Goal: Task Accomplishment & Management: Manage account settings

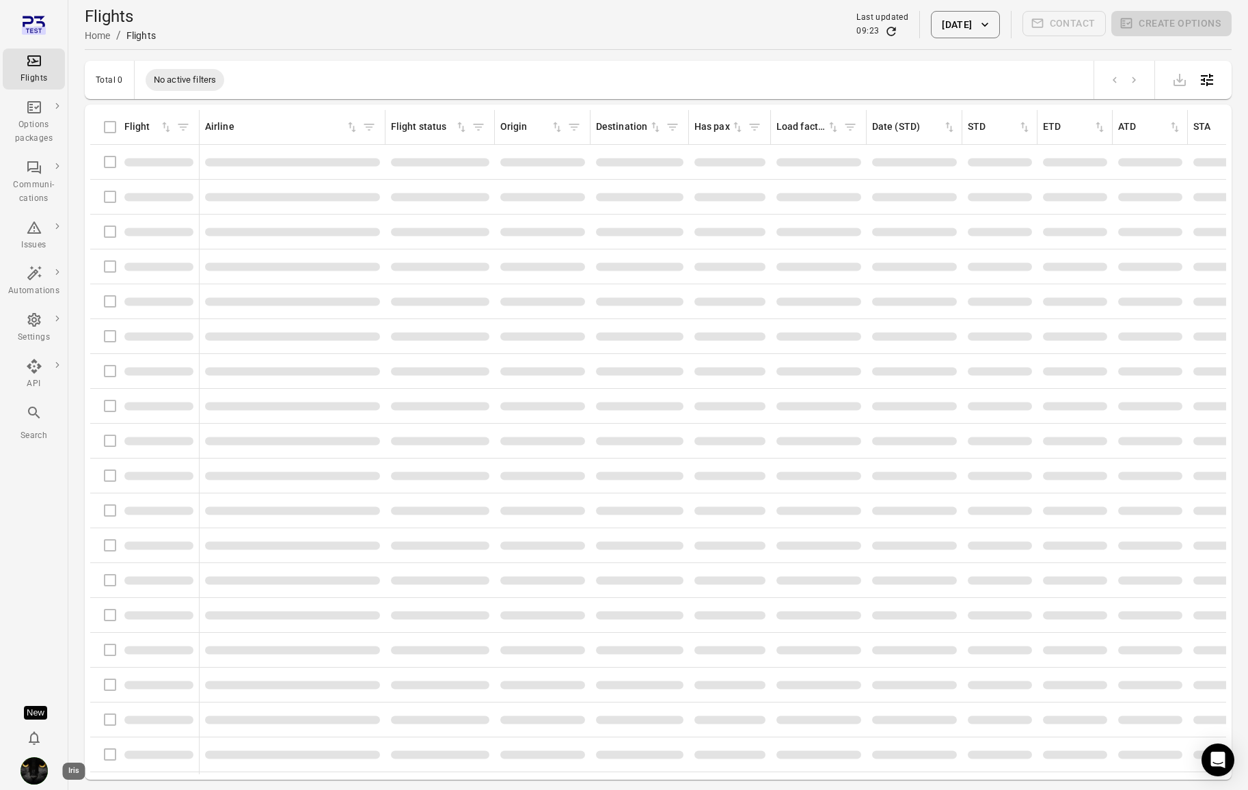
click at [27, 771] on img "Iris" at bounding box center [34, 771] width 27 height 27
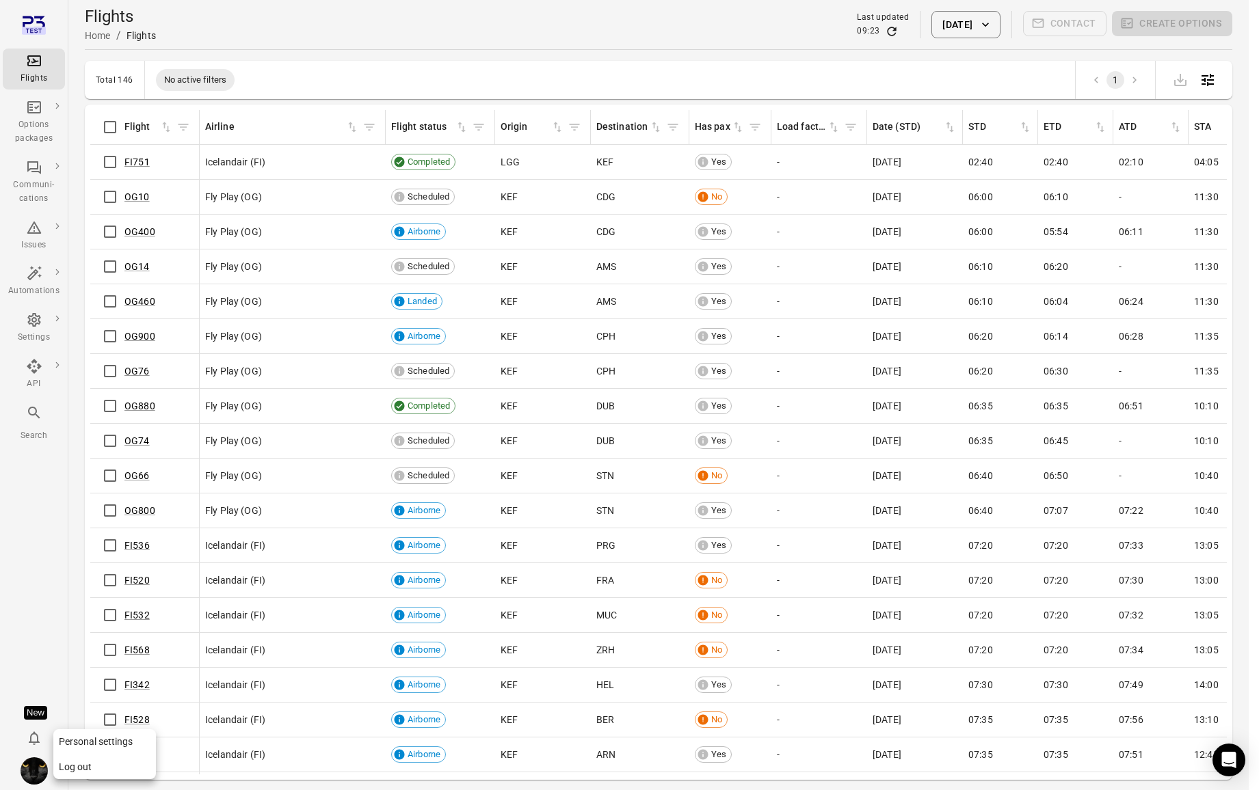
click at [96, 770] on button "Log out" at bounding box center [104, 767] width 103 height 25
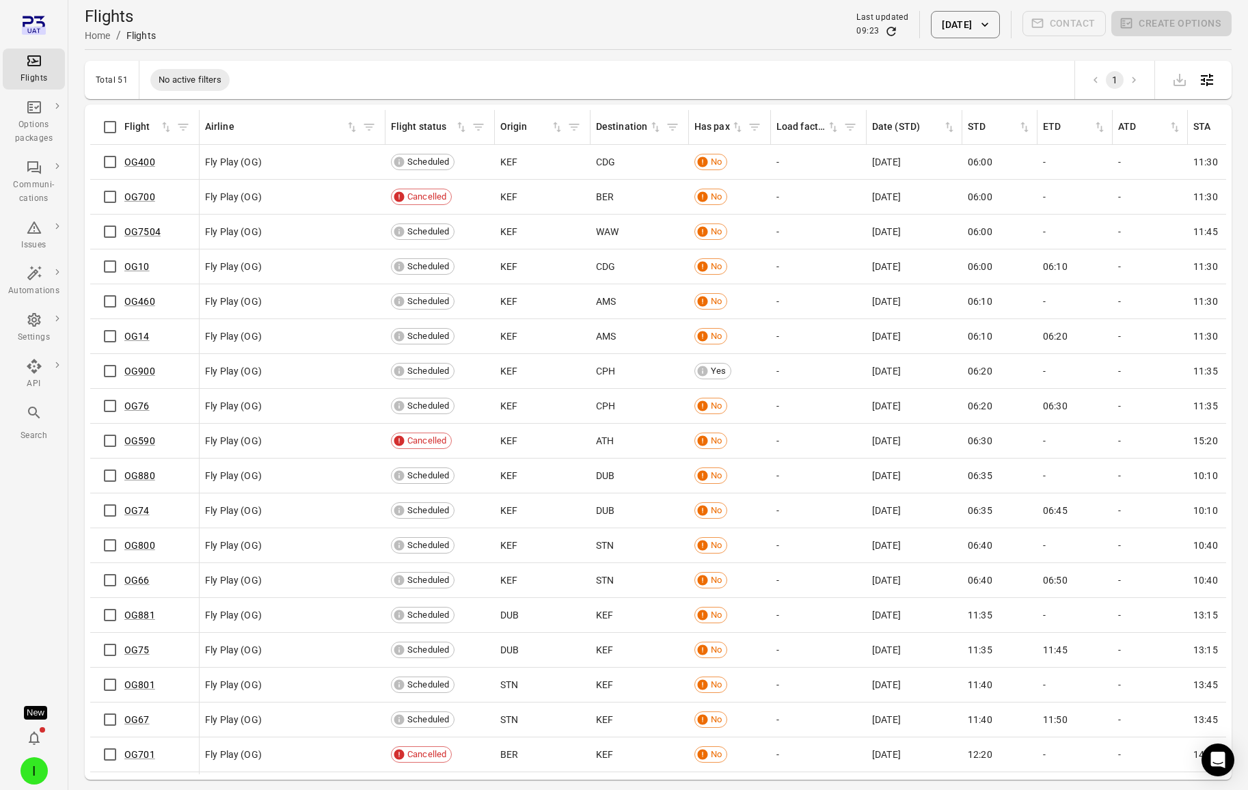
click at [885, 33] on icon "Refresh data" at bounding box center [892, 32] width 14 height 14
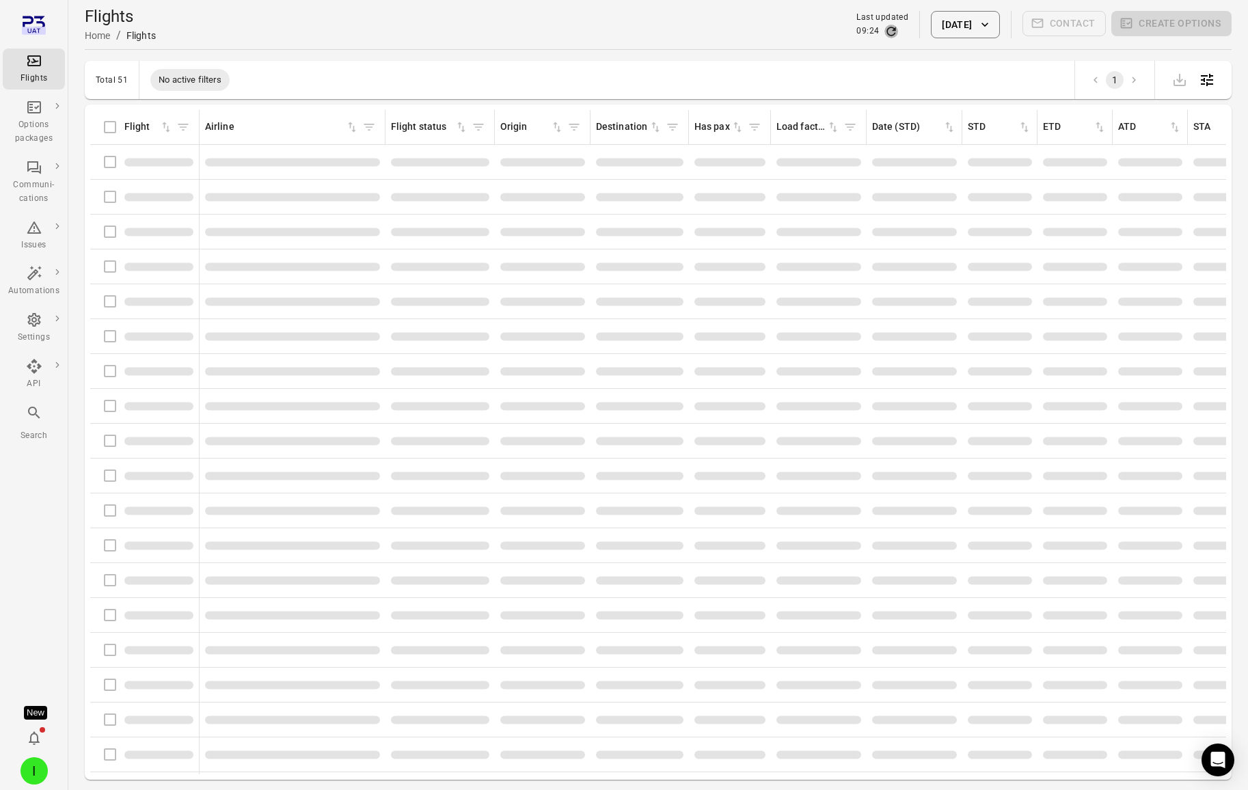
click at [885, 33] on icon "Refresh data" at bounding box center [892, 32] width 14 height 14
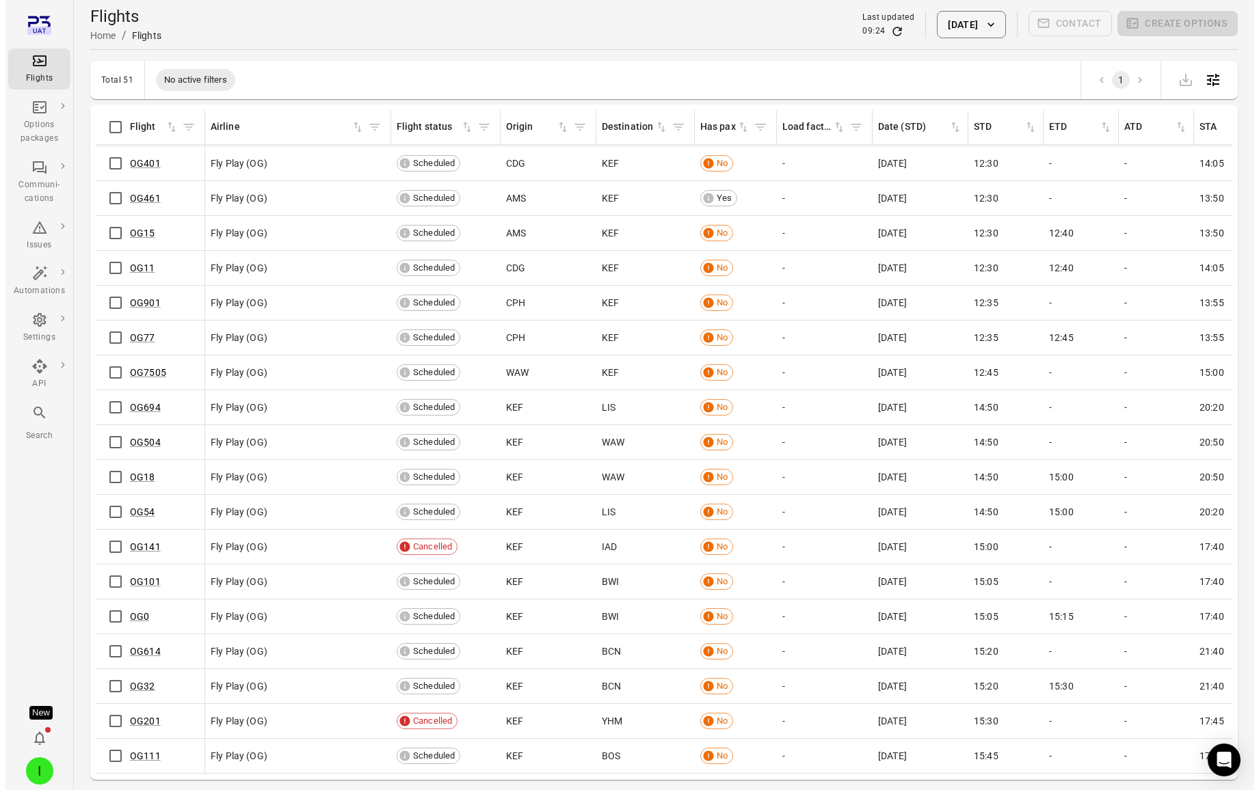
scroll to position [615, 0]
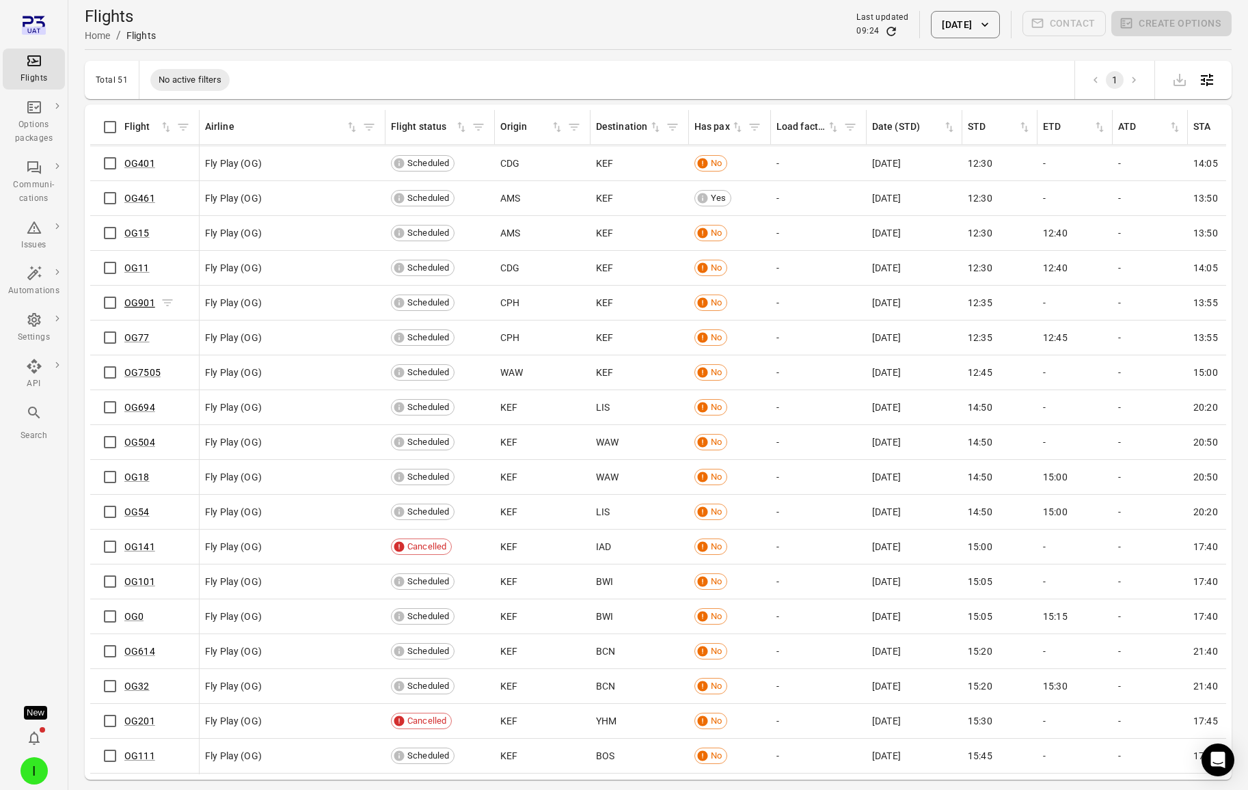
click at [135, 303] on link "OG901" at bounding box center [139, 302] width 31 height 11
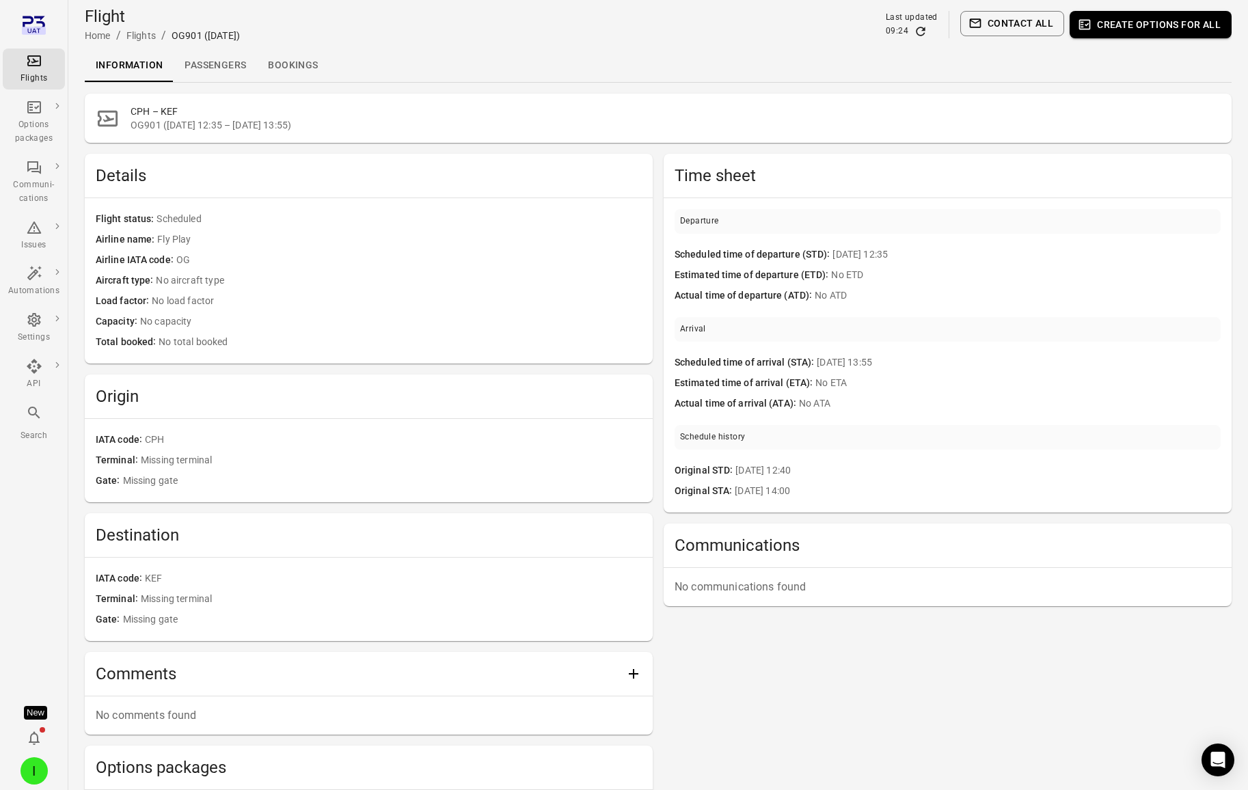
click at [200, 68] on link "Passengers" at bounding box center [215, 65] width 83 height 33
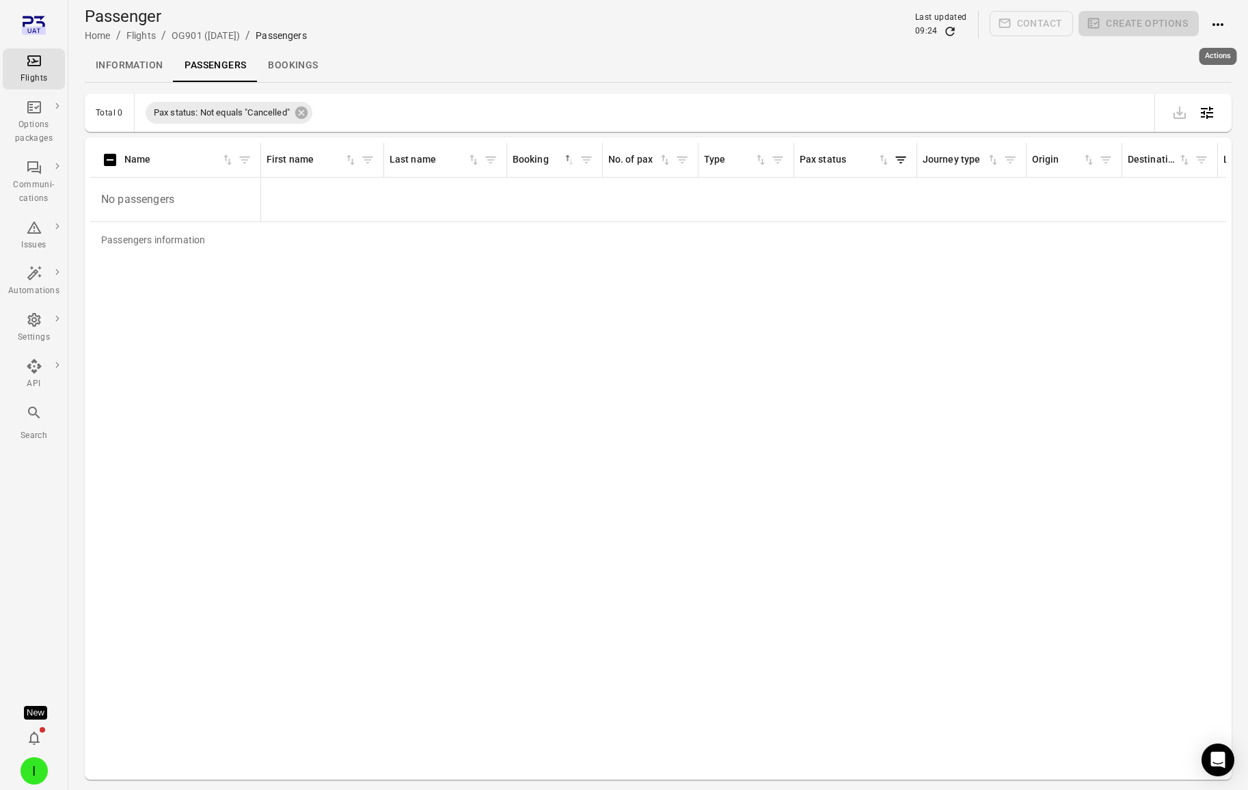
click at [1218, 27] on icon "Actions" at bounding box center [1218, 24] width 16 height 16
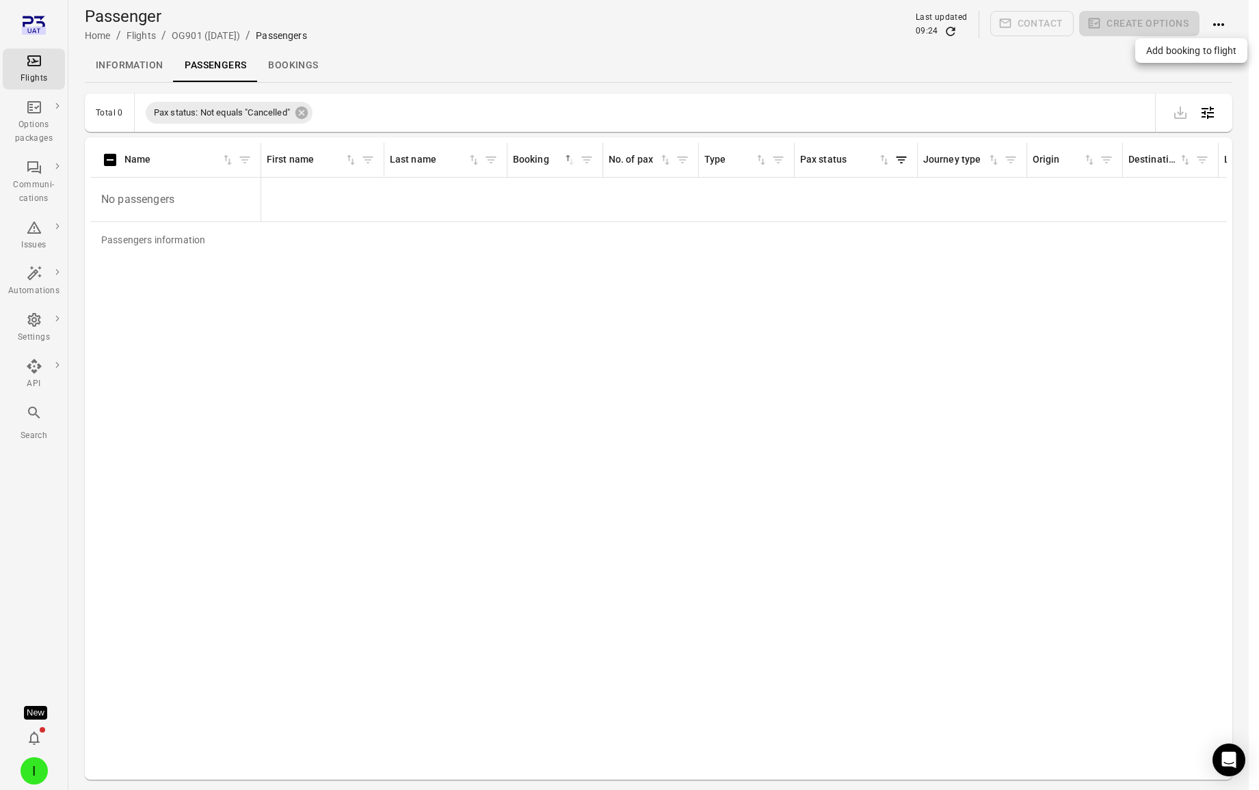
click at [1186, 45] on span "Add booking to flight" at bounding box center [1191, 51] width 90 height 14
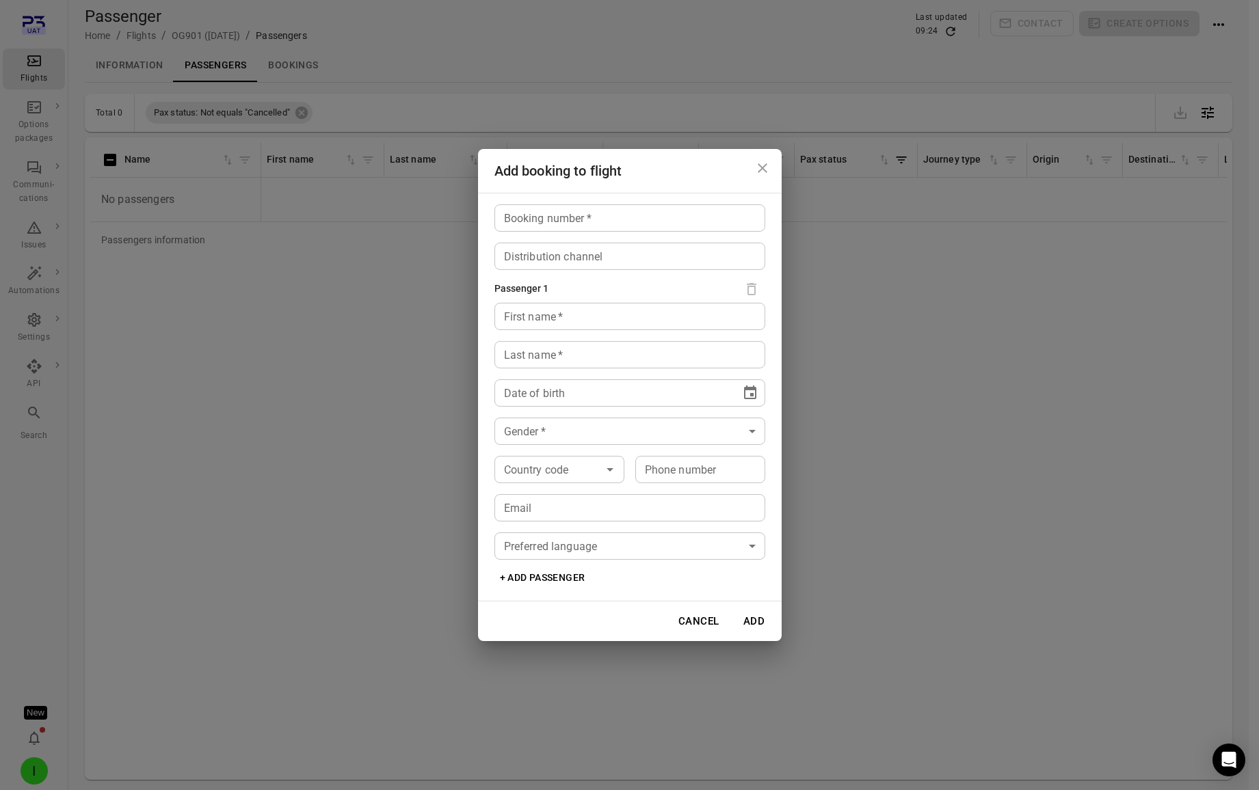
click at [554, 217] on input "Booking number   *" at bounding box center [629, 217] width 271 height 27
type input "*****"
click at [522, 319] on input "First name   *" at bounding box center [629, 316] width 271 height 27
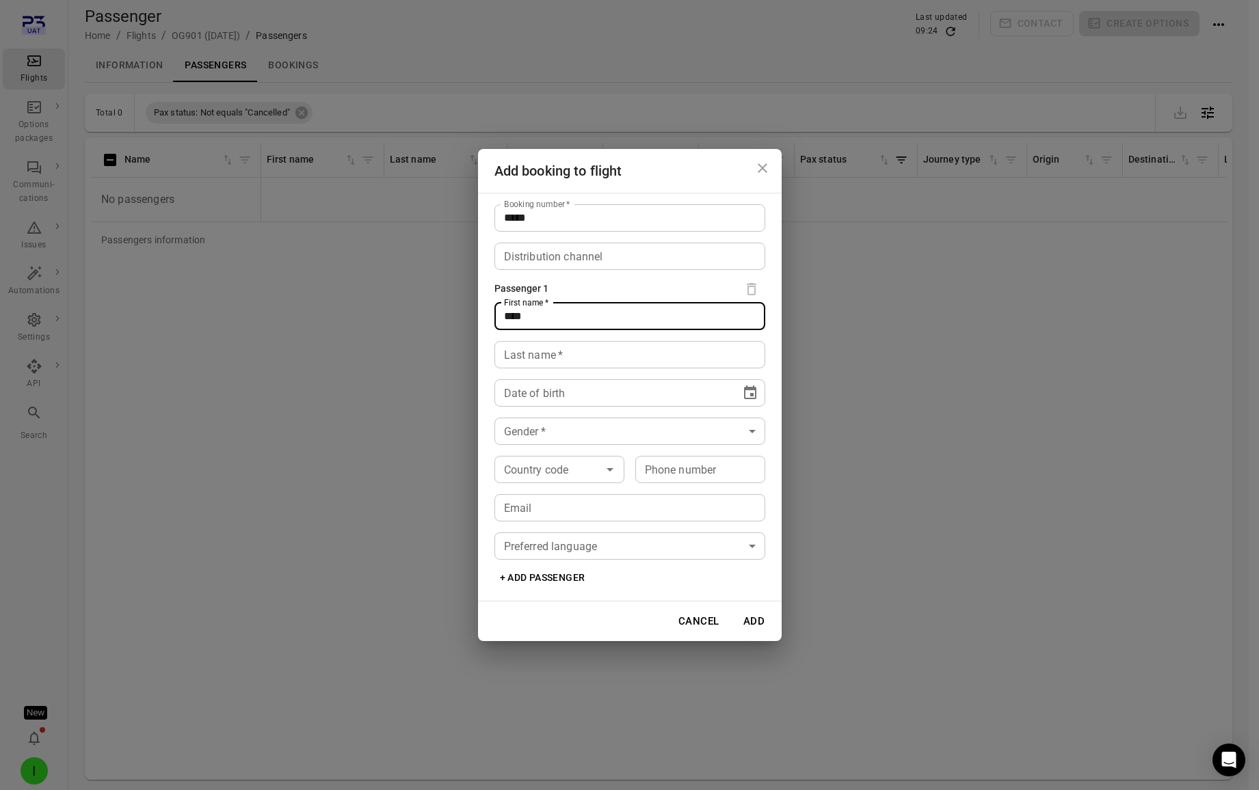
type input "****"
click at [524, 362] on input "Last name   *" at bounding box center [629, 354] width 271 height 27
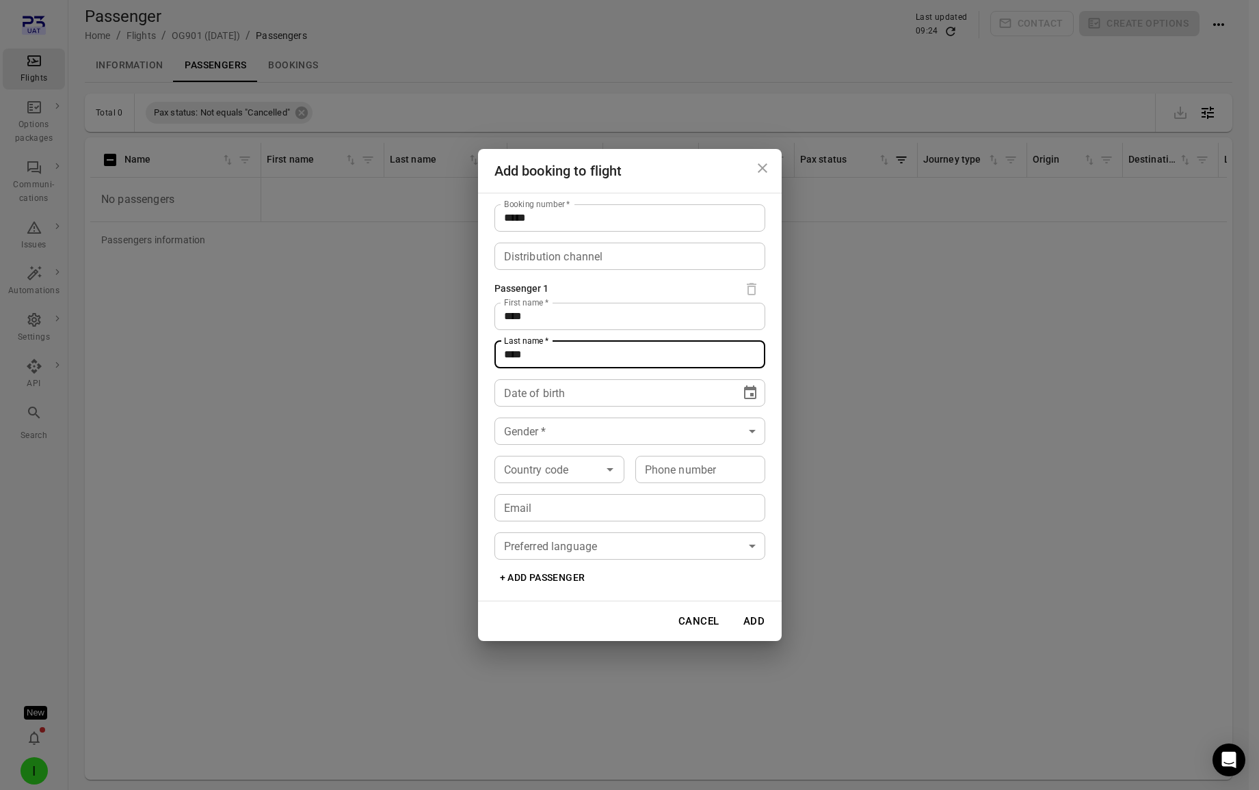
type input "****"
click at [743, 395] on icon "Choose date" at bounding box center [750, 393] width 16 height 16
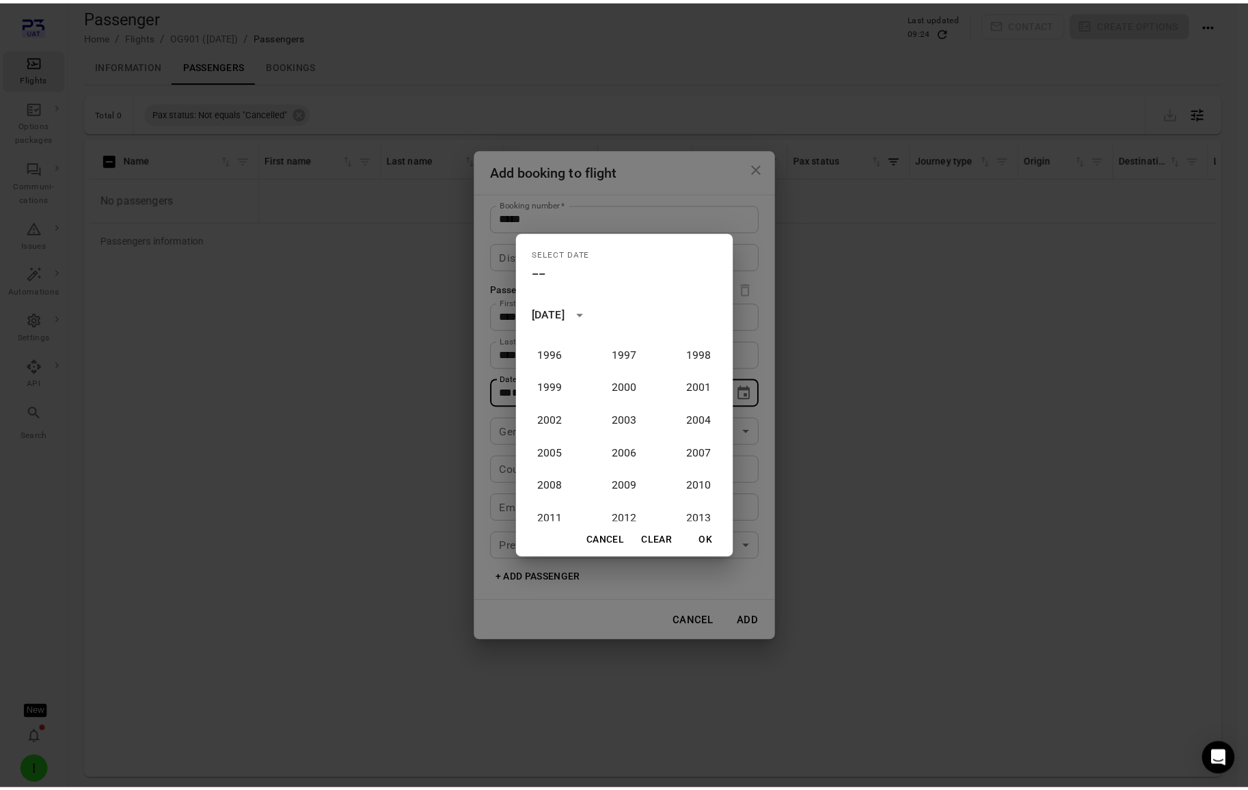
scroll to position [980, 0]
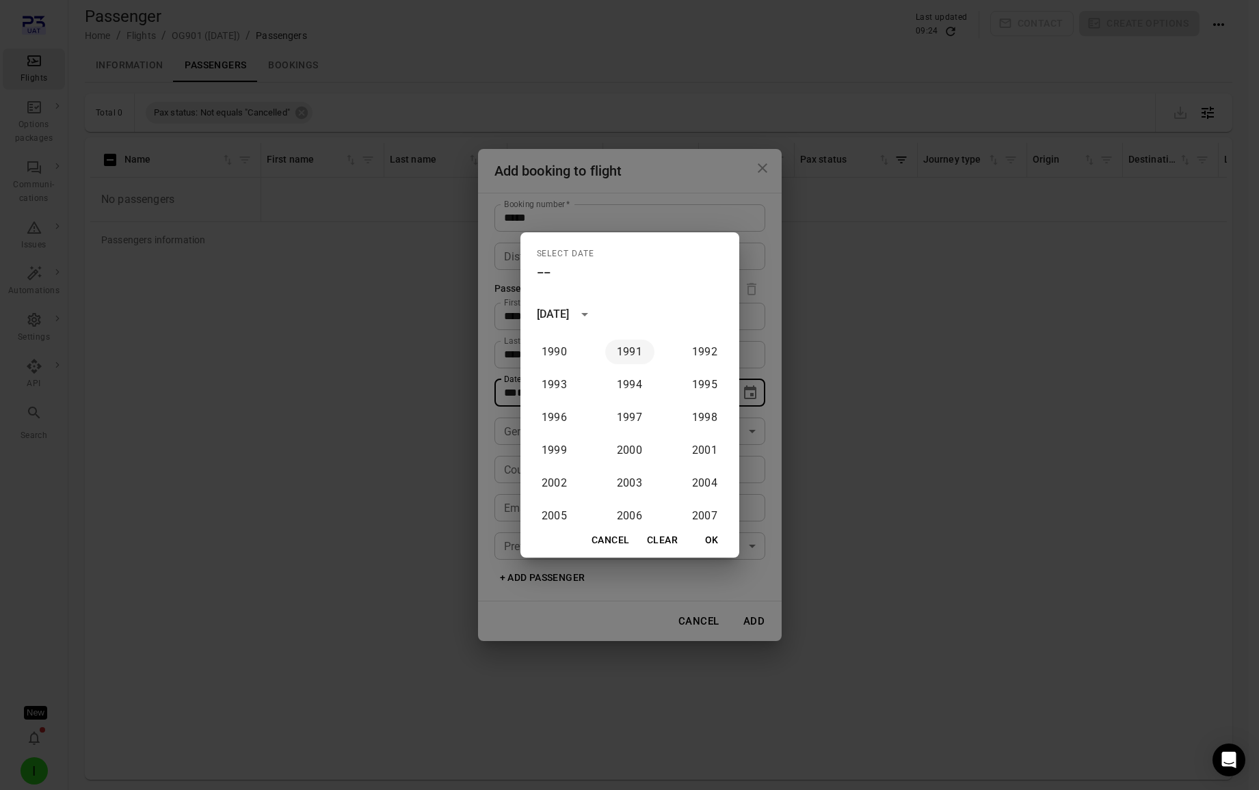
click at [624, 361] on button "1991" at bounding box center [629, 352] width 49 height 25
type input "**********"
click at [718, 534] on button "OK" at bounding box center [712, 540] width 44 height 25
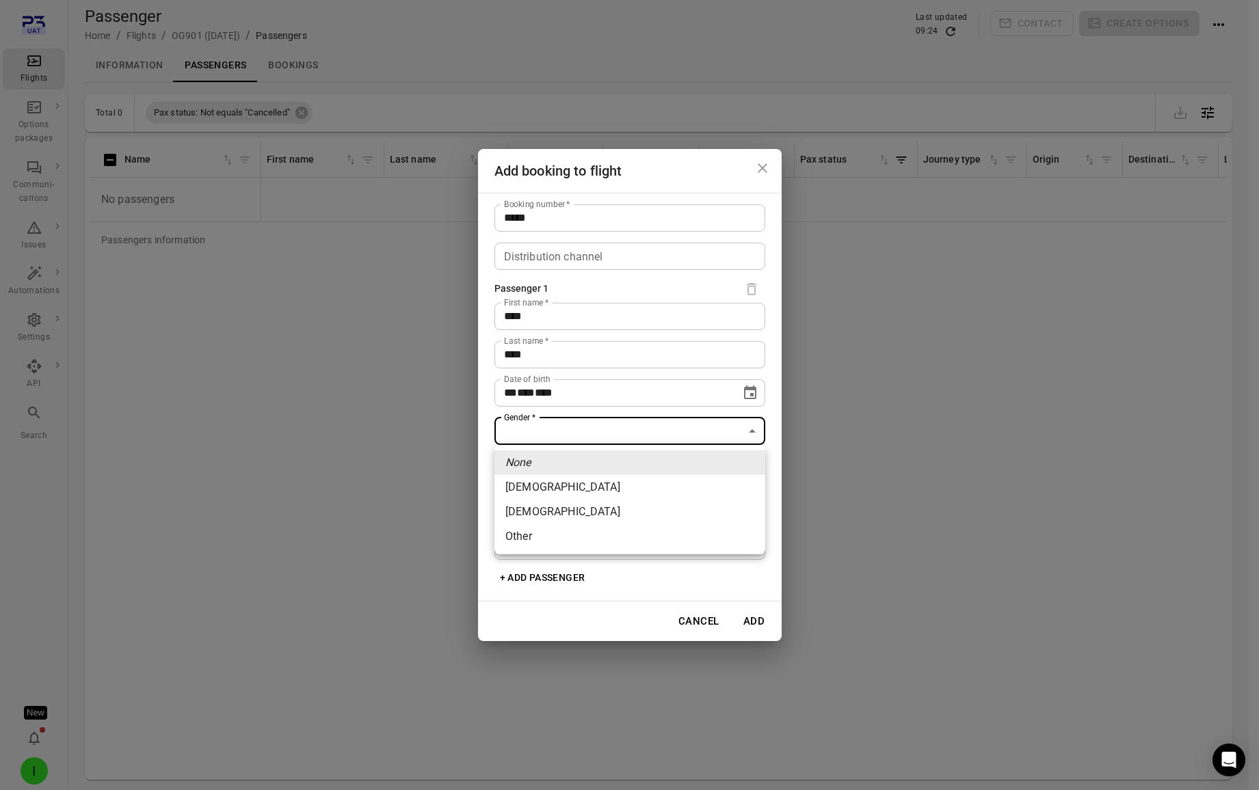
click at [545, 431] on body "**********" at bounding box center [629, 417] width 1259 height 835
click at [570, 484] on li "[DEMOGRAPHIC_DATA]" at bounding box center [629, 487] width 271 height 25
type input "******"
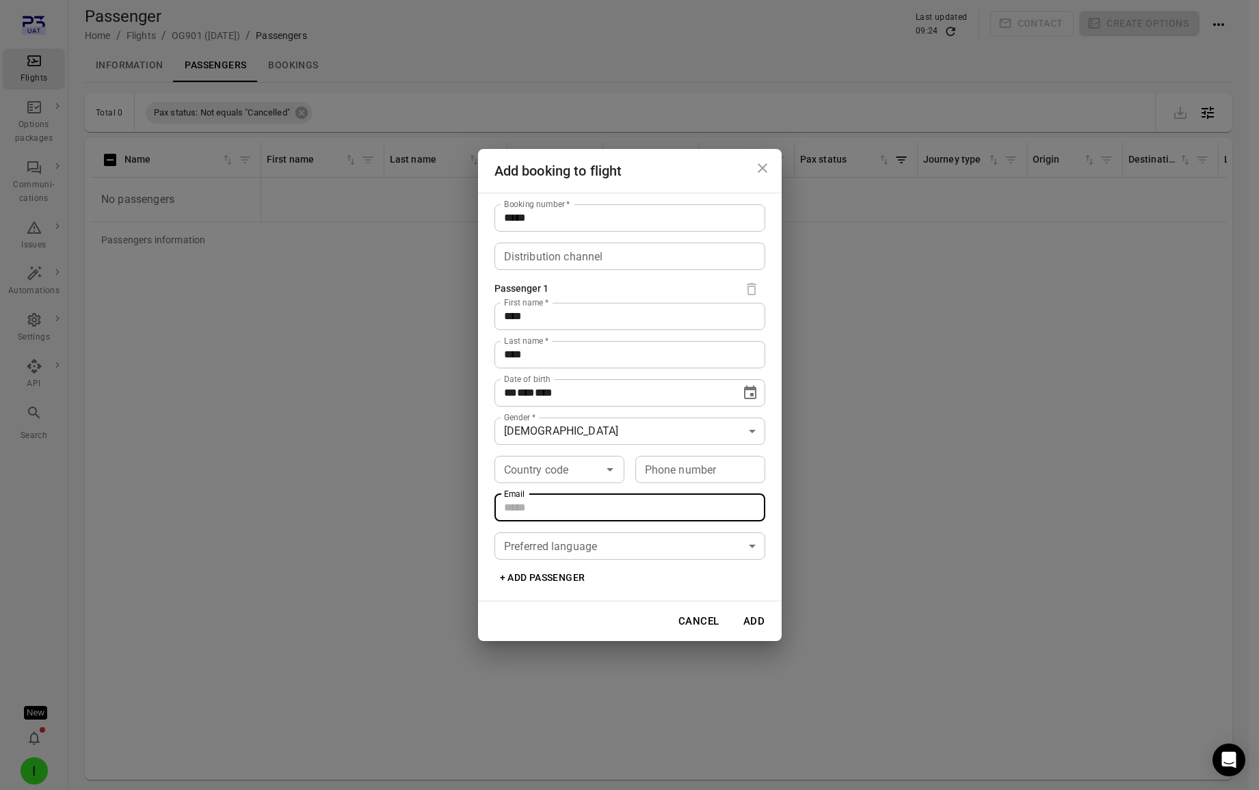
click at [576, 496] on input "Email" at bounding box center [629, 507] width 271 height 27
type input "**********"
click at [756, 618] on button "Add" at bounding box center [754, 621] width 44 height 29
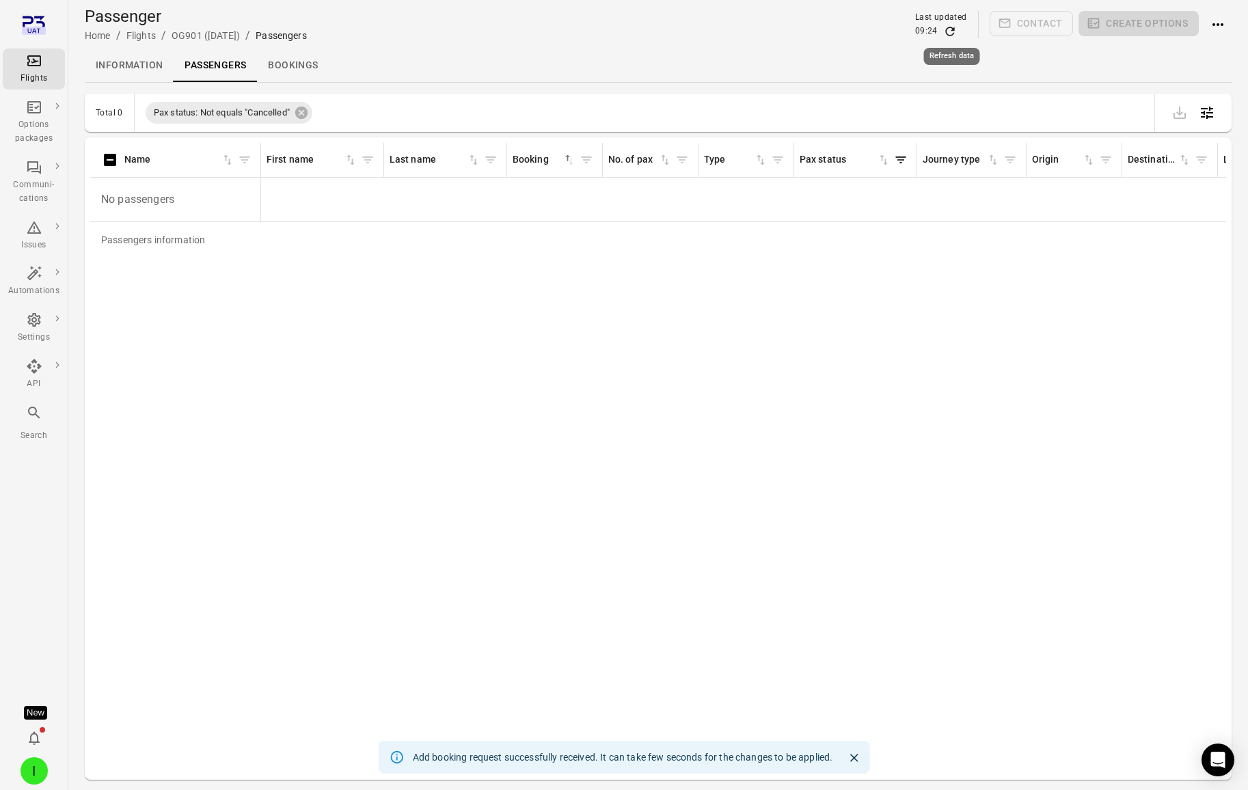
click at [952, 27] on icon "Refresh data" at bounding box center [950, 31] width 9 height 9
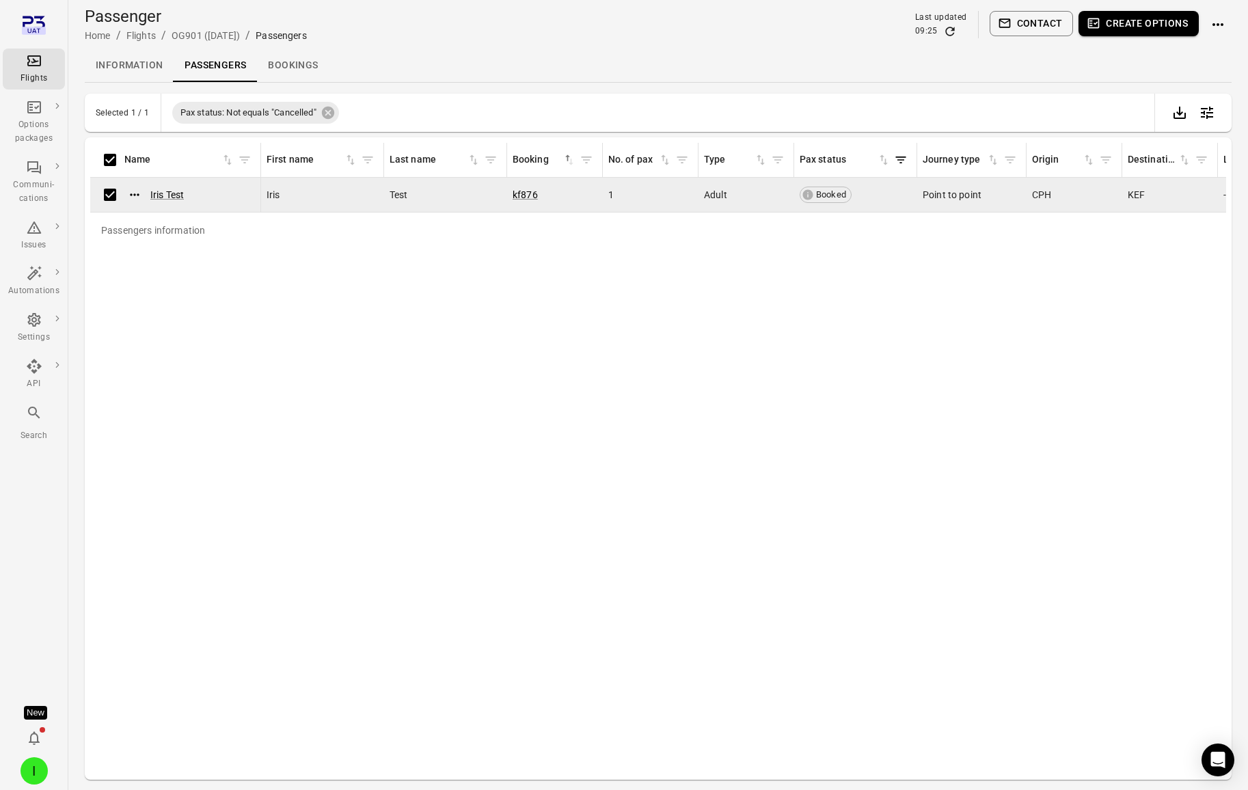
click at [1145, 34] on button "Create options" at bounding box center [1139, 23] width 120 height 25
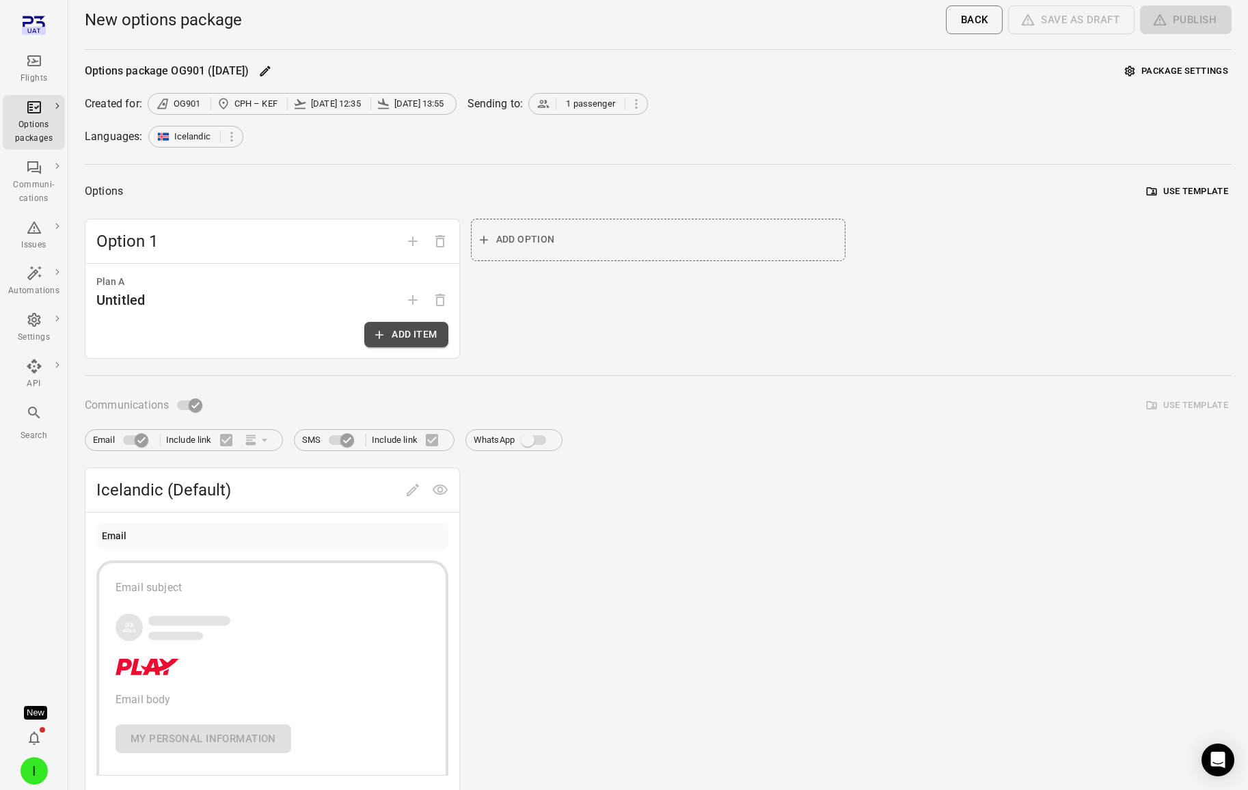
click at [408, 333] on button "Add item" at bounding box center [405, 334] width 83 height 25
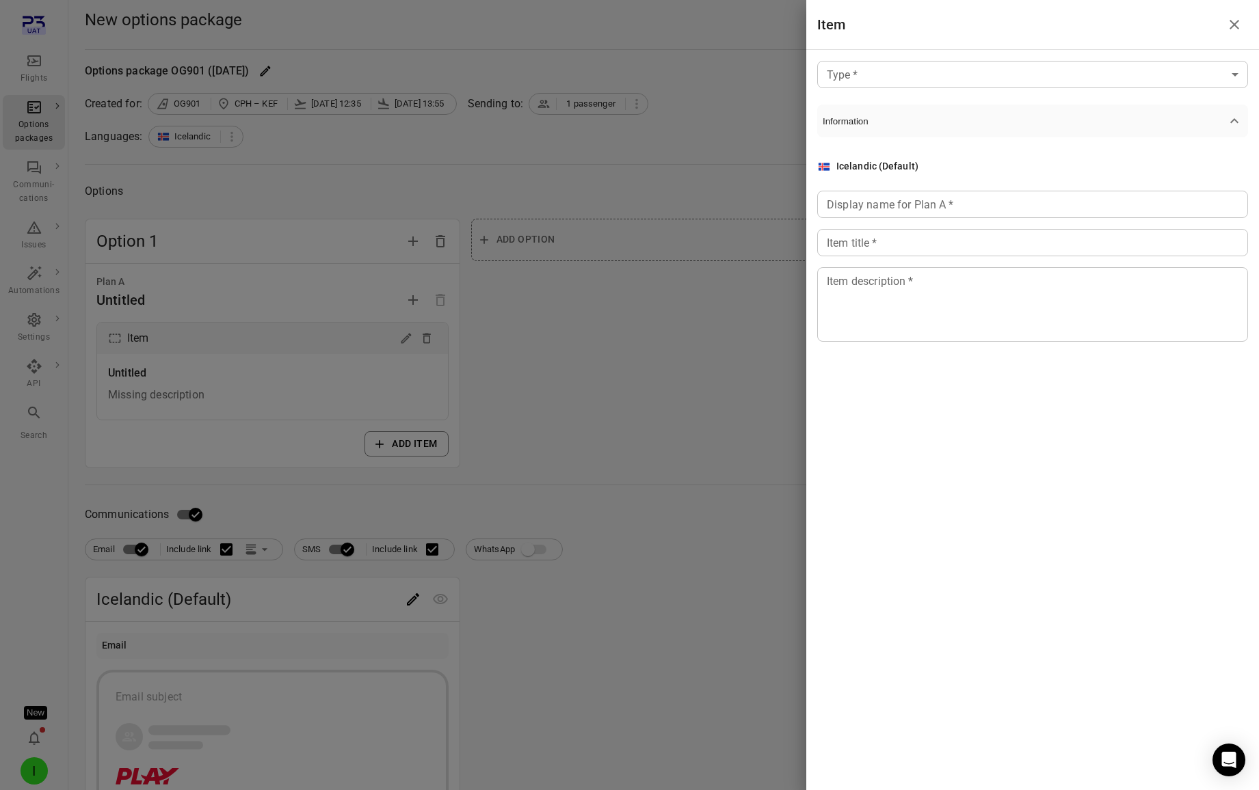
click at [1037, 67] on body "Flights Options packages Communi-cations Issues Automations Settings API Search…" at bounding box center [629, 585] width 1259 height 1170
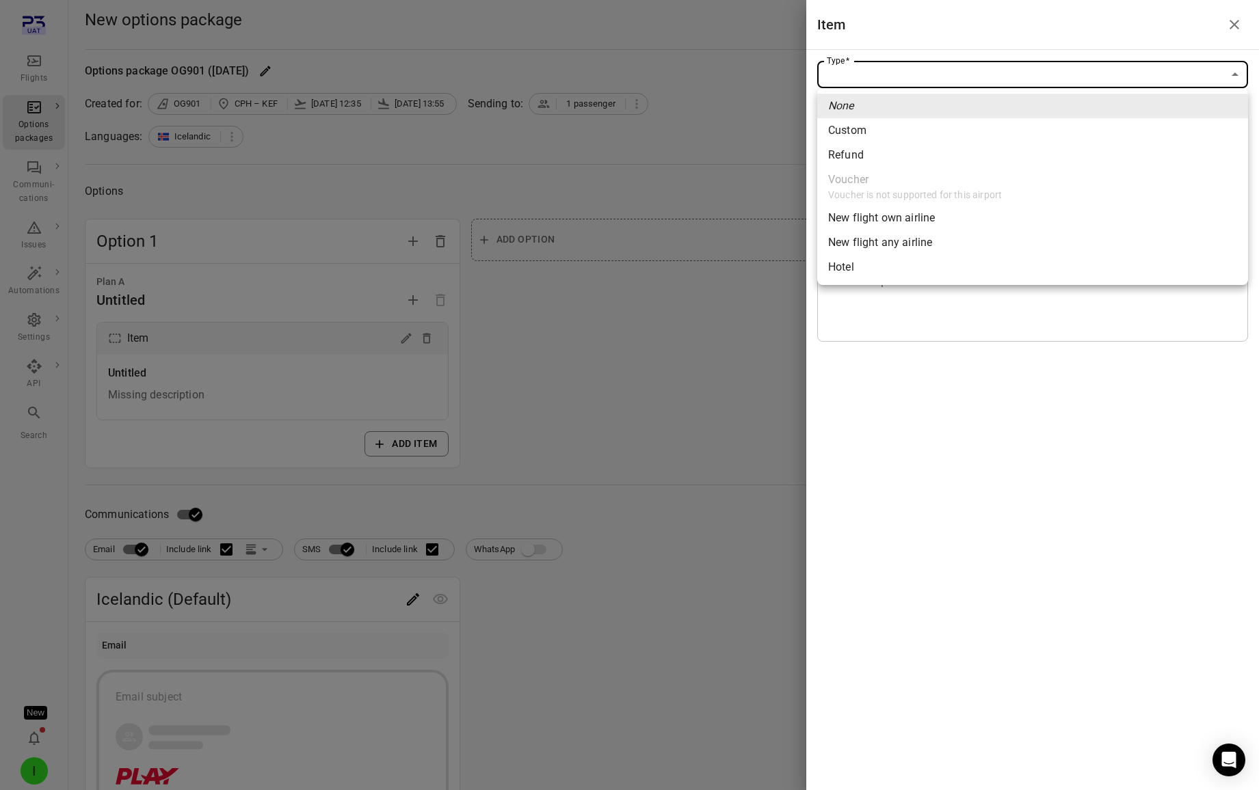
click at [959, 219] on span "New flight own airline" at bounding box center [1032, 218] width 409 height 16
type input "**********"
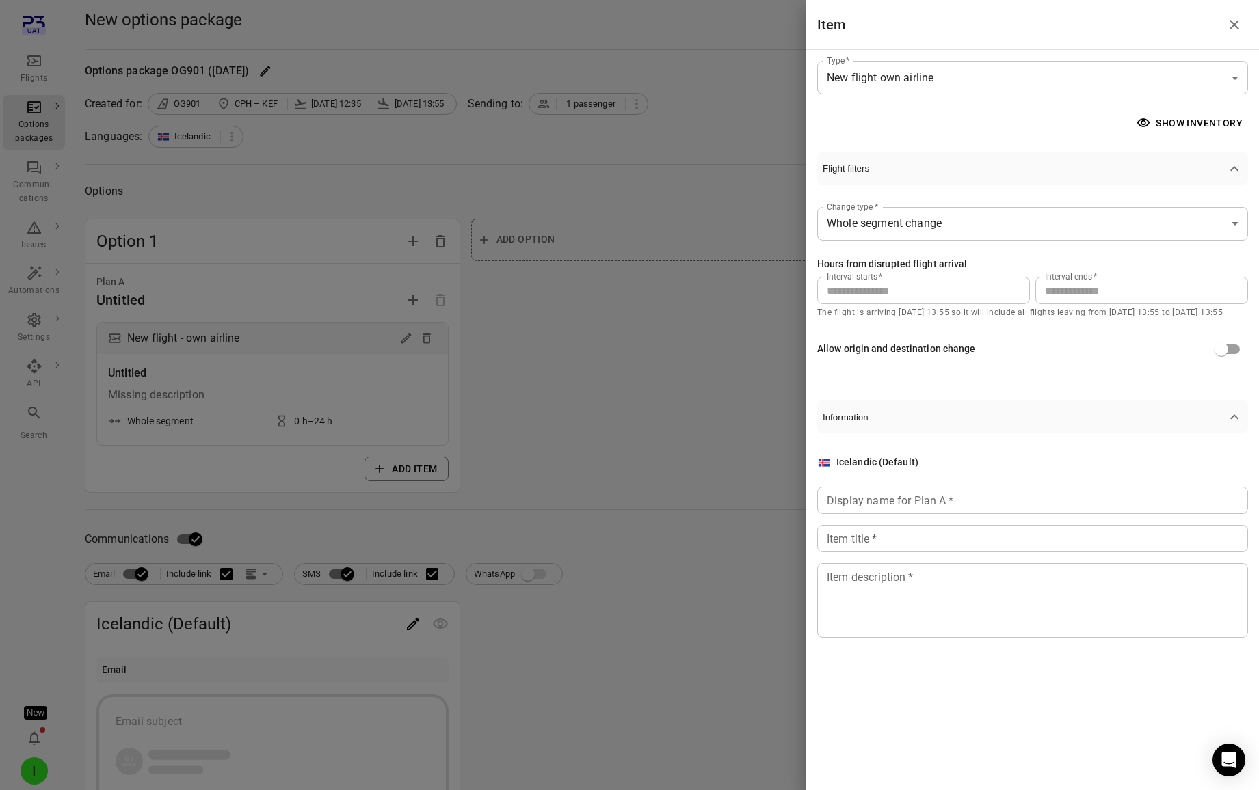
click at [602, 496] on div at bounding box center [629, 395] width 1259 height 790
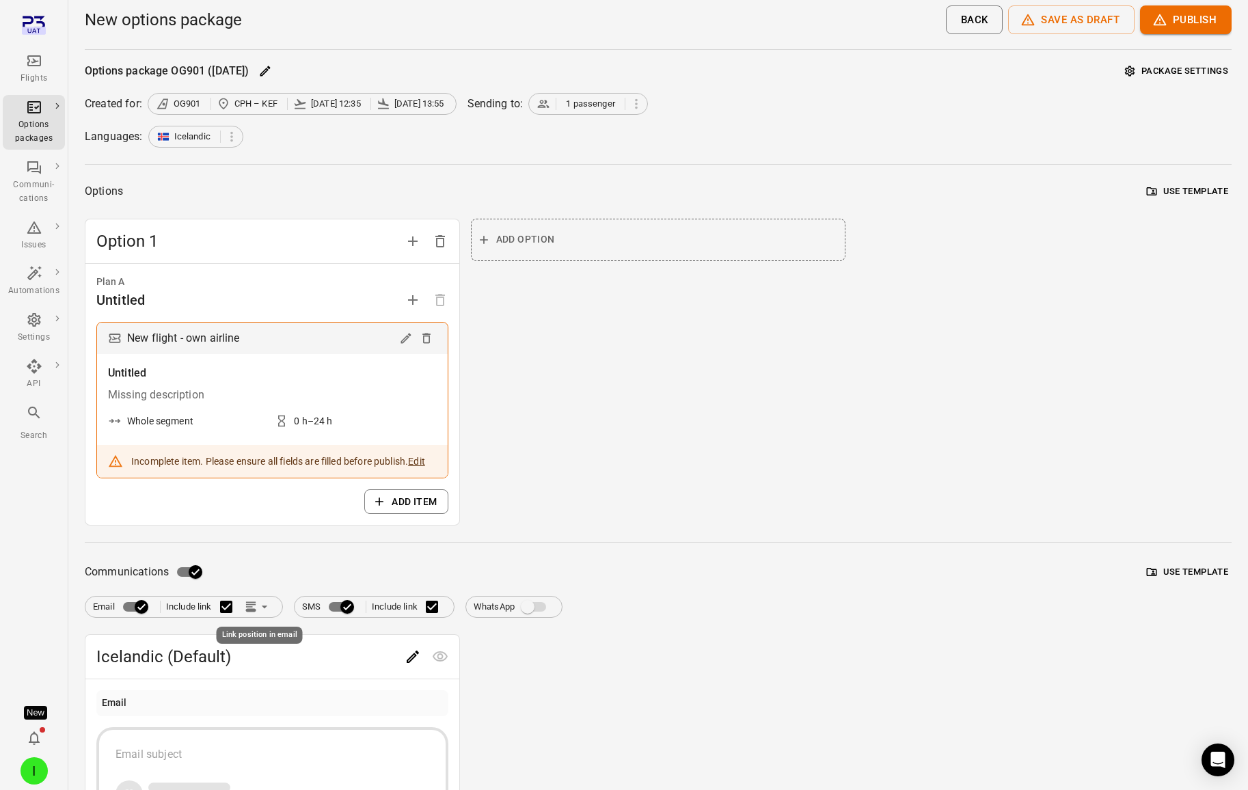
click at [252, 607] on icon "Link position in email" at bounding box center [248, 606] width 7 height 1
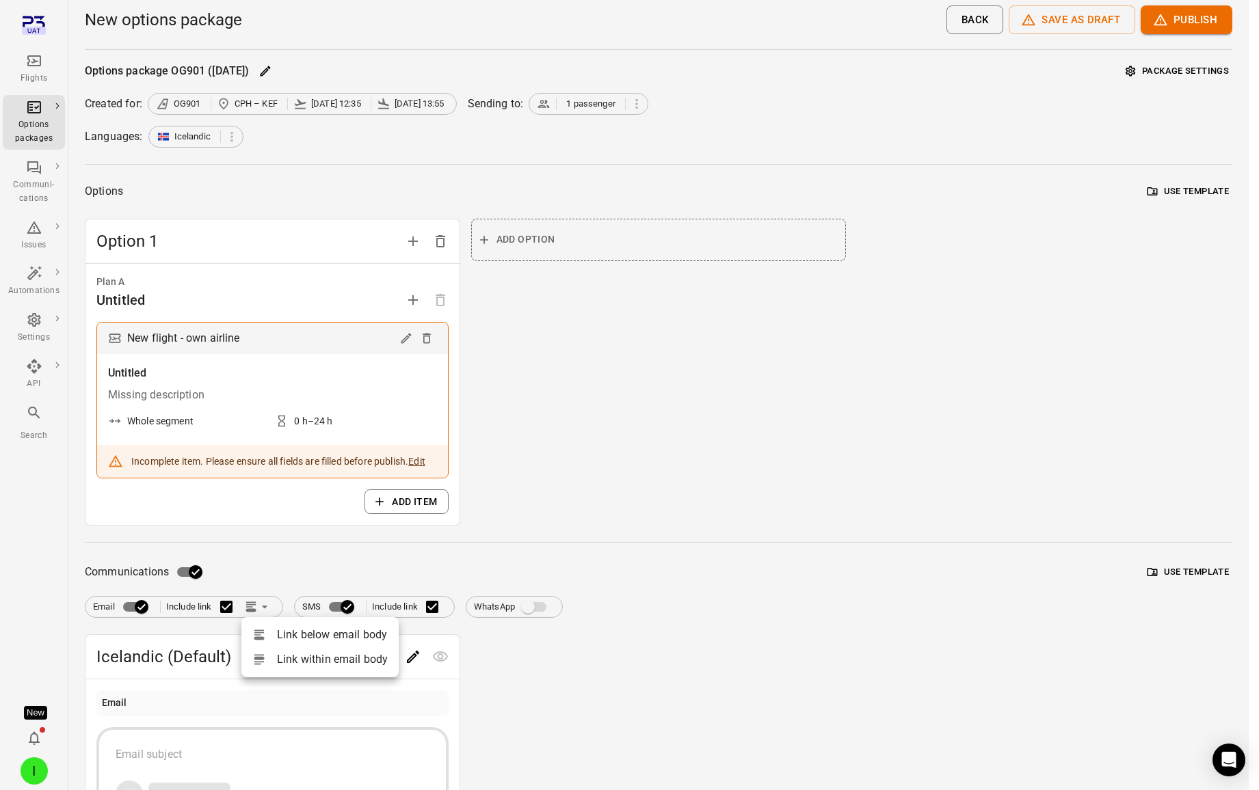
click at [289, 664] on li "Link within email body" at bounding box center [319, 659] width 157 height 25
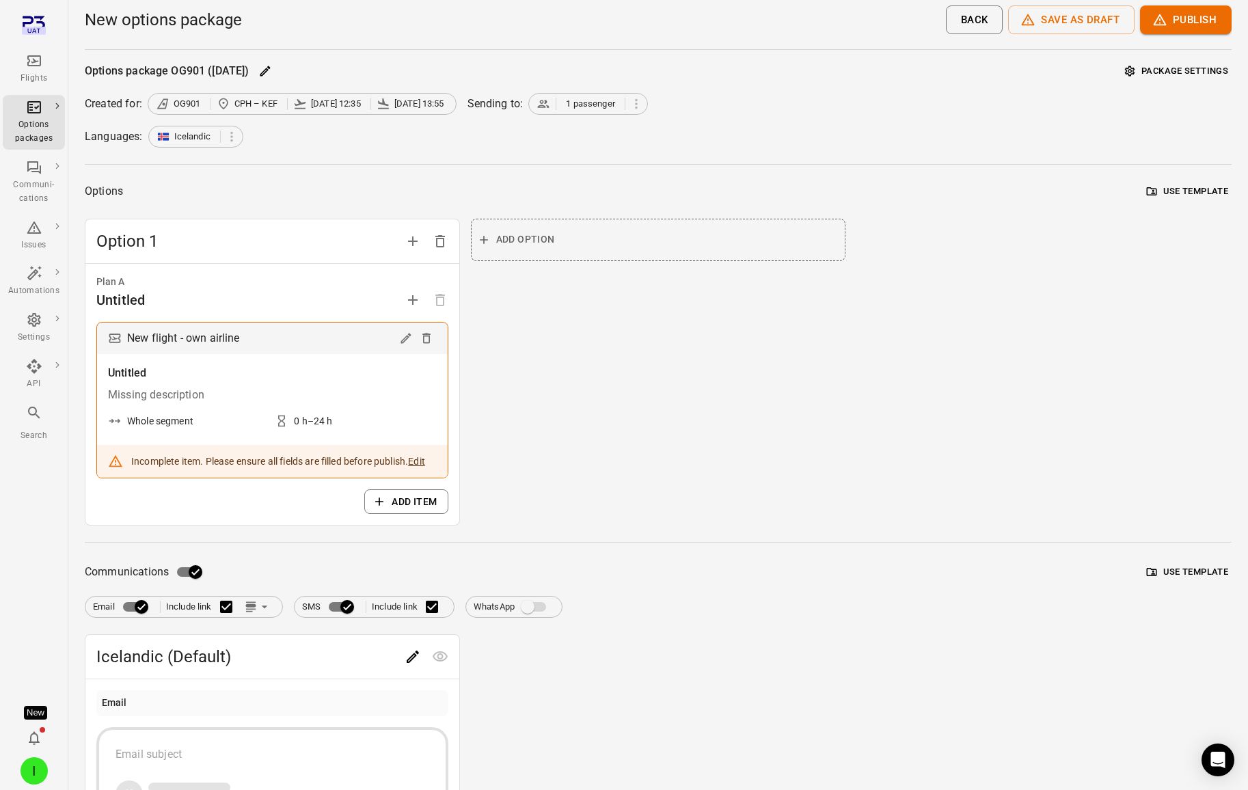
scroll to position [266, 0]
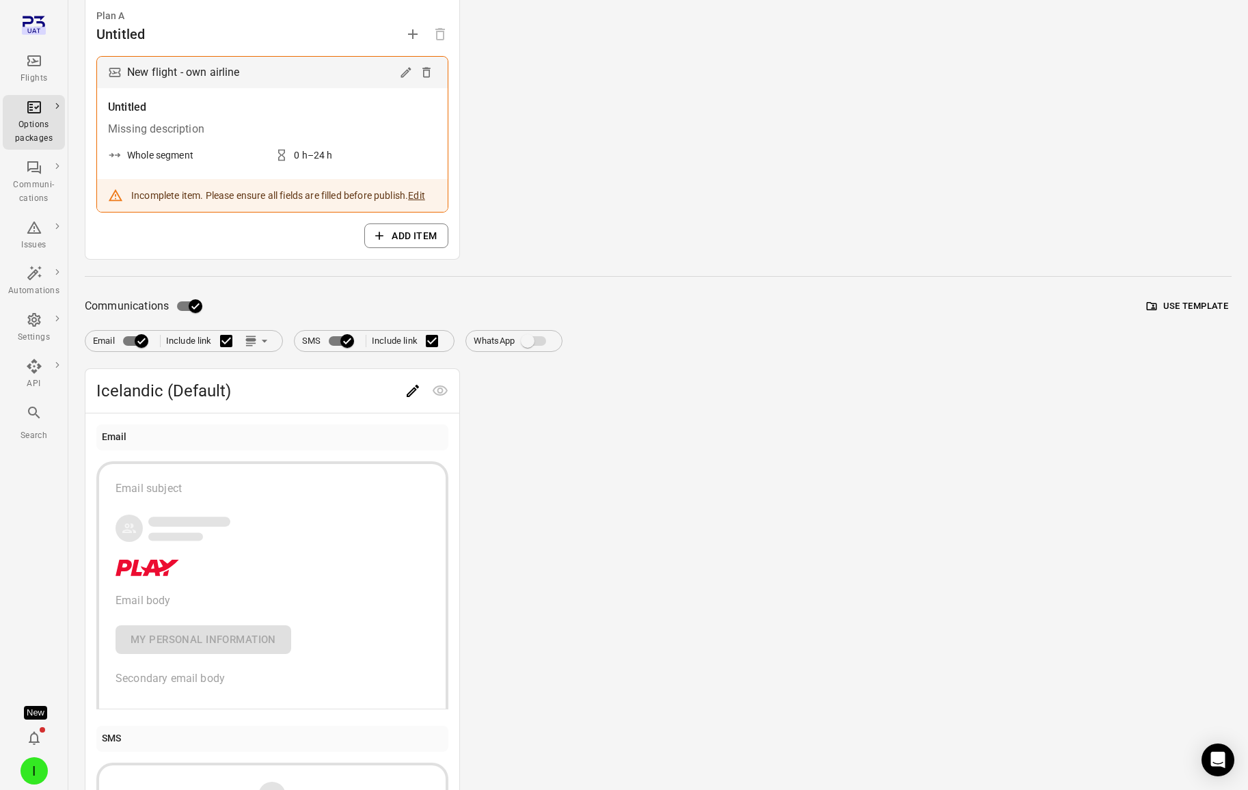
click at [410, 388] on icon "Edit" at bounding box center [413, 391] width 16 height 16
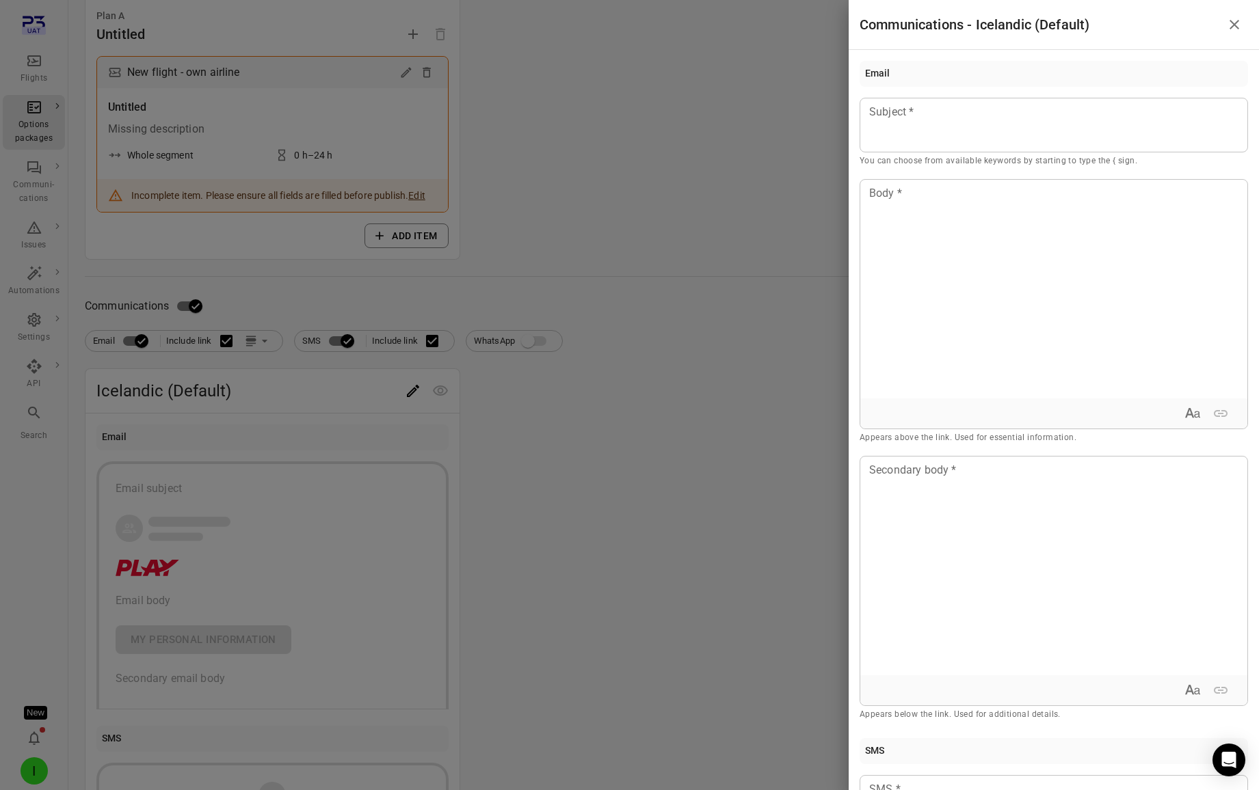
click at [787, 588] on div at bounding box center [629, 395] width 1259 height 790
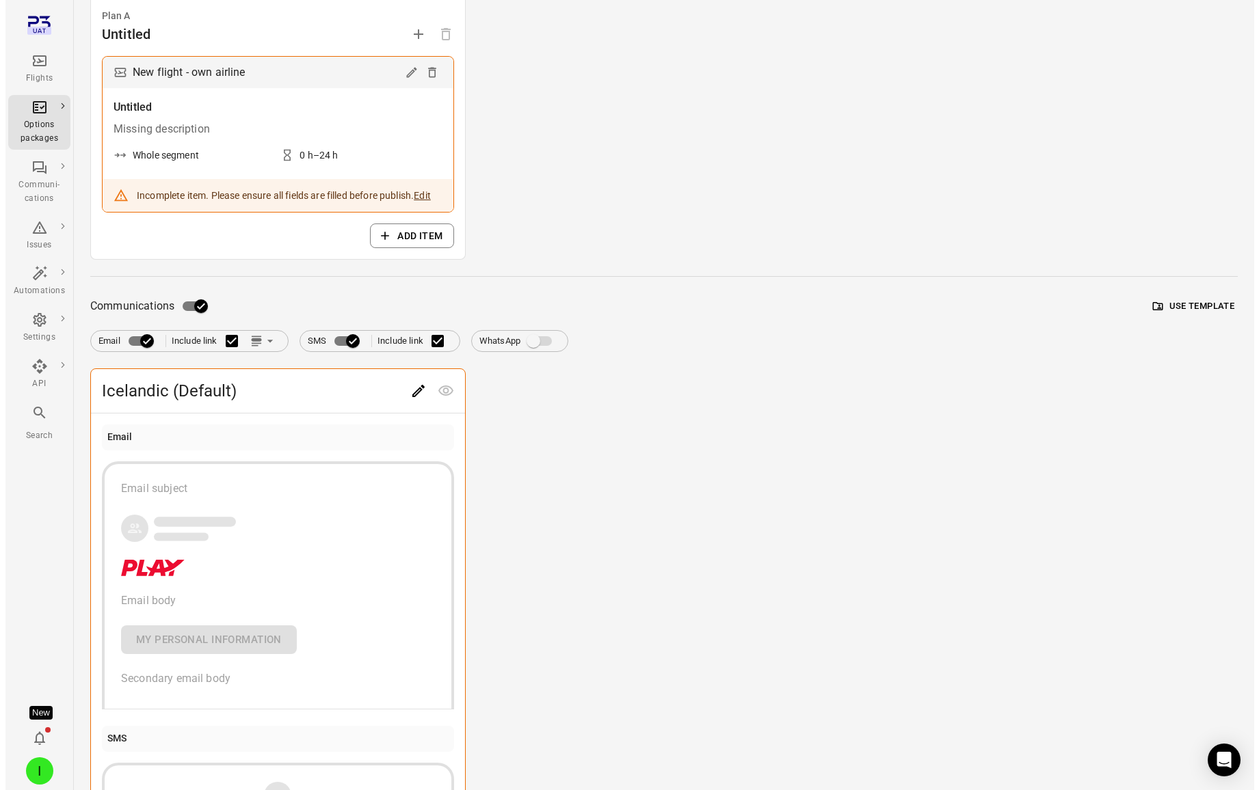
scroll to position [503, 0]
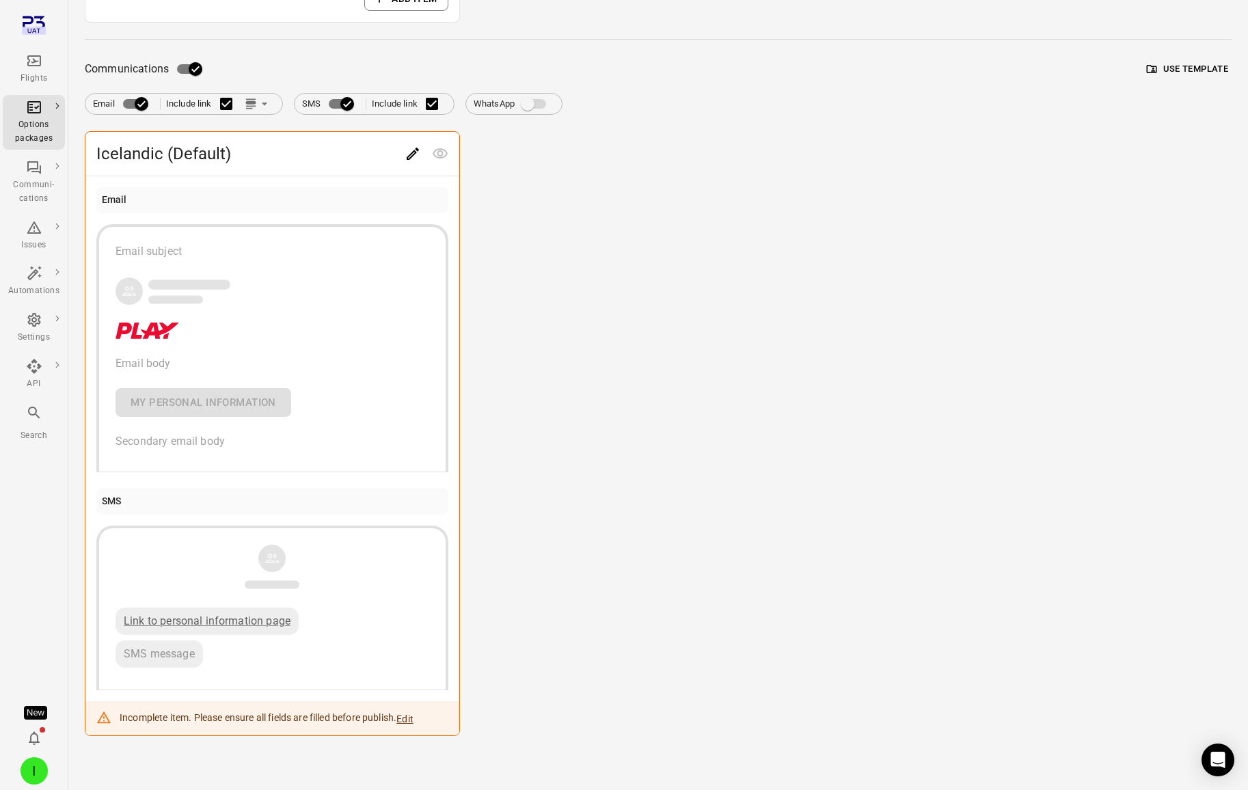
click at [403, 155] on button "Edit" at bounding box center [412, 153] width 27 height 27
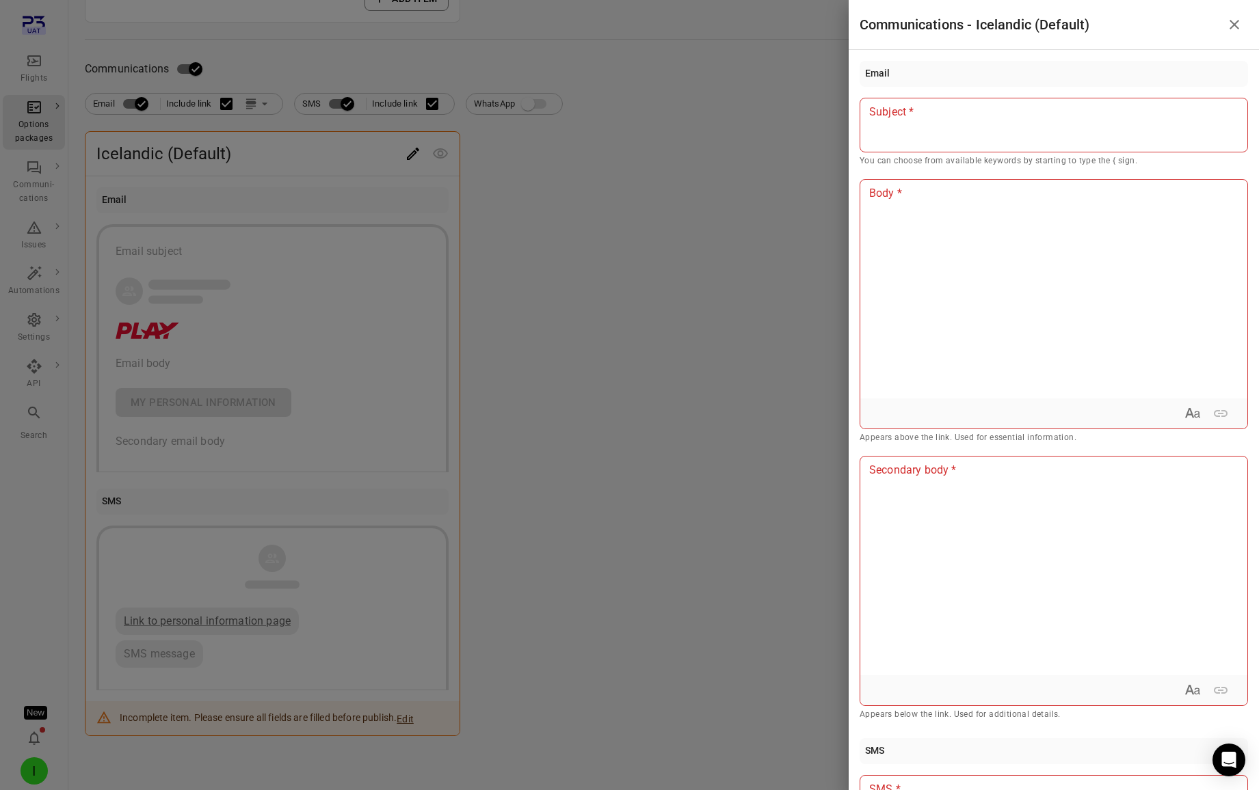
click at [79, 308] on div at bounding box center [629, 395] width 1259 height 790
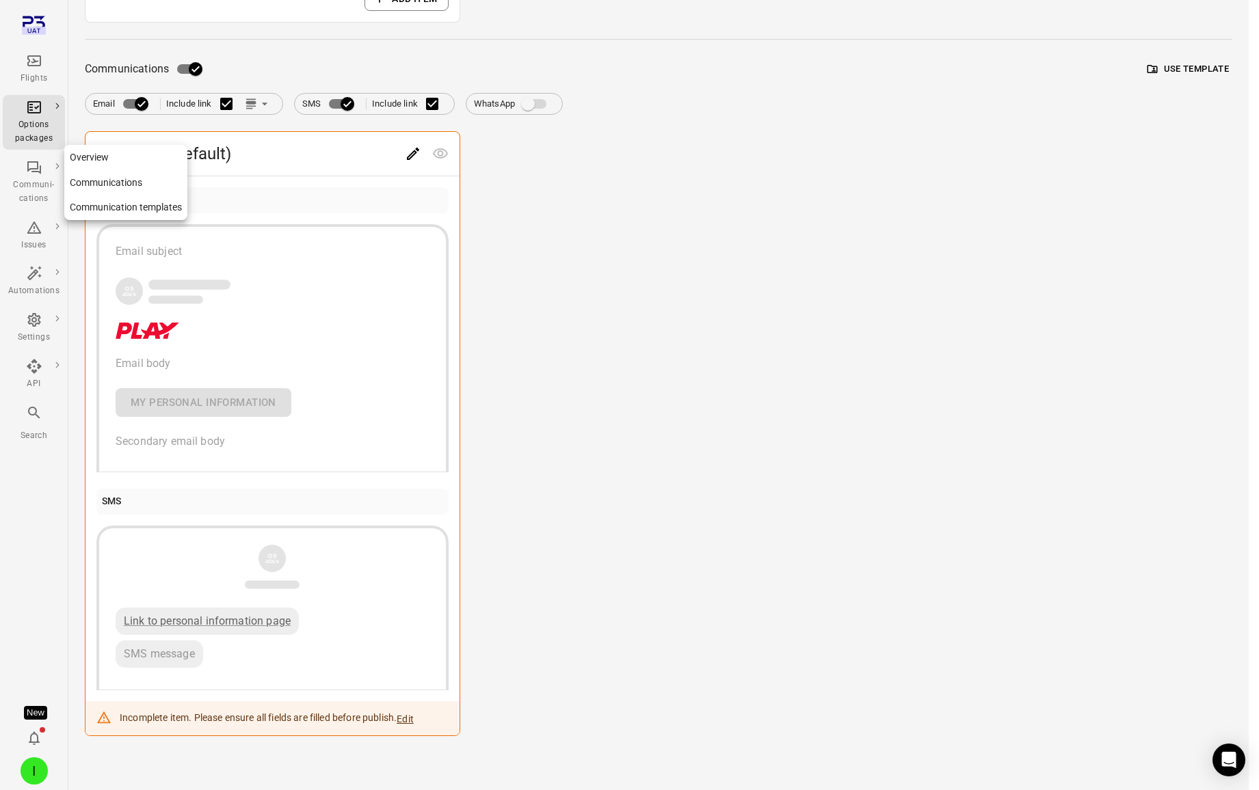
click at [121, 211] on link "Communication templates" at bounding box center [125, 207] width 123 height 25
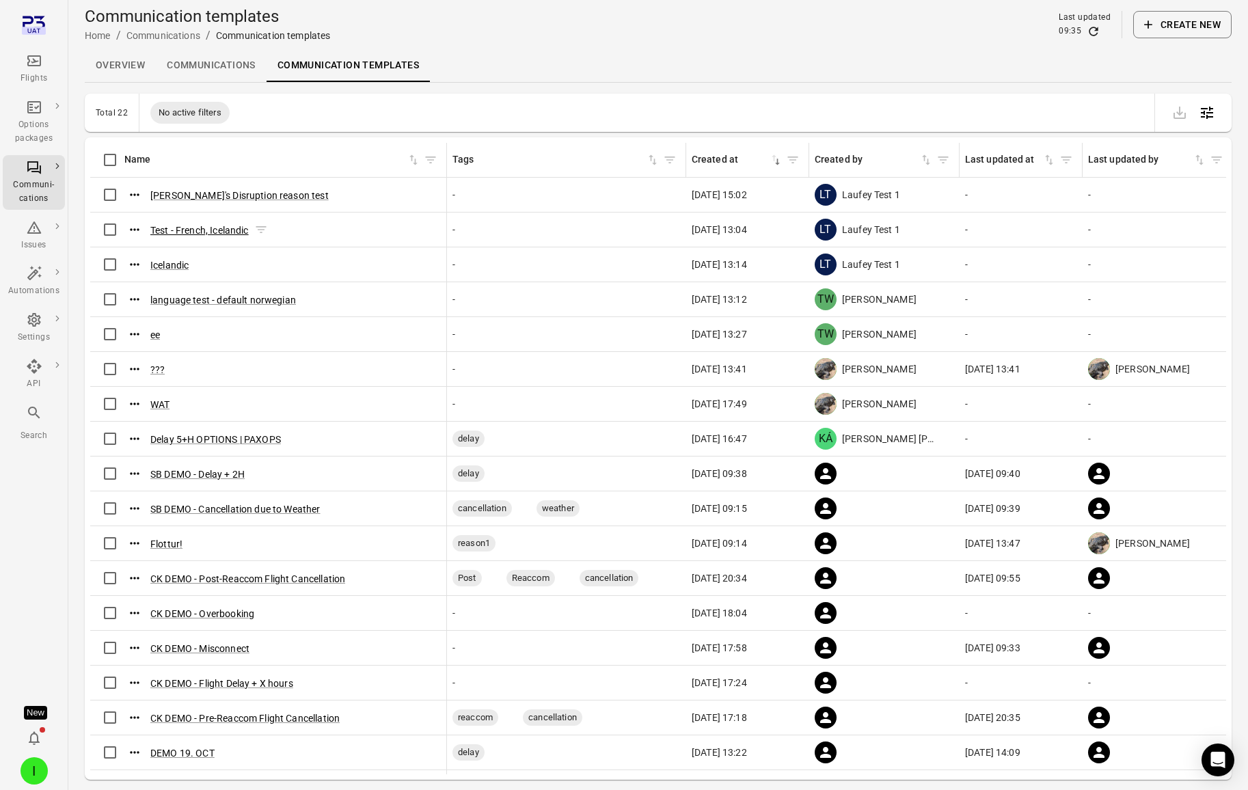
click at [204, 232] on button "Test - French, Icelandic" at bounding box center [199, 231] width 98 height 14
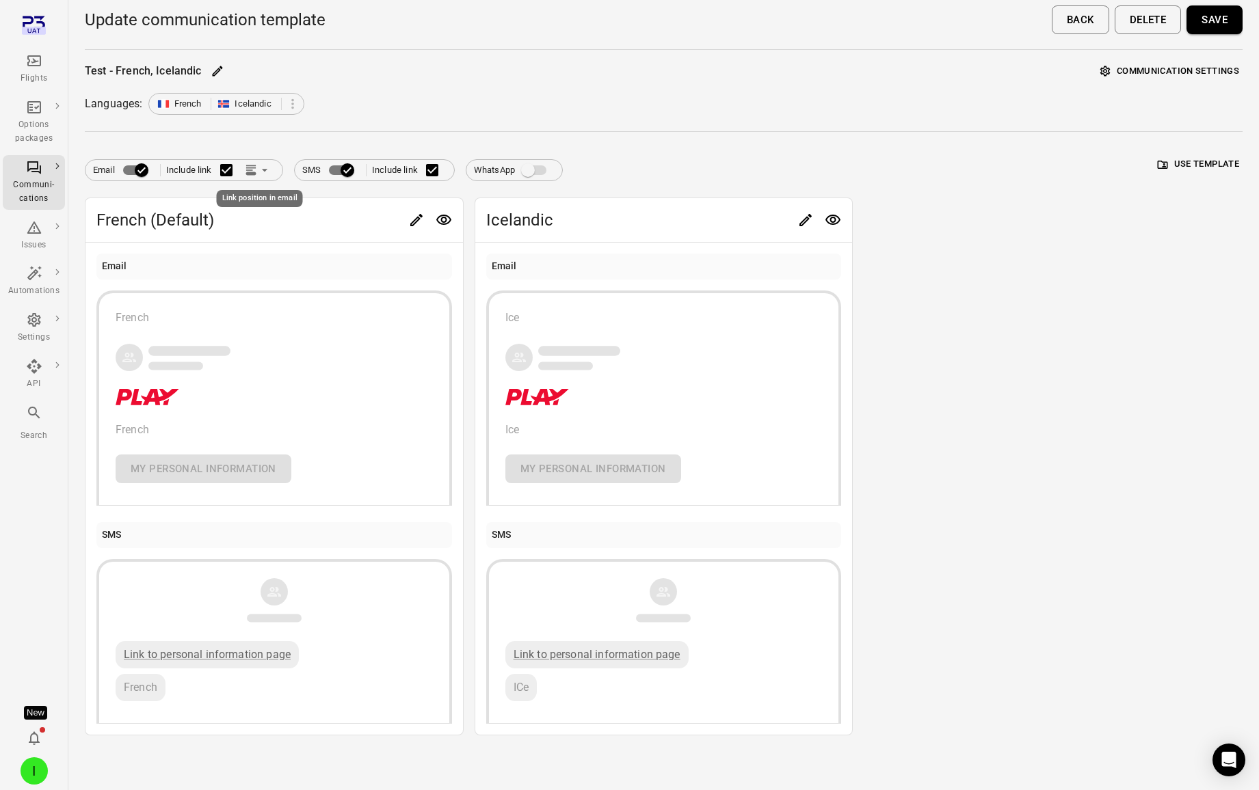
click at [248, 178] on button "Link position in email" at bounding box center [258, 170] width 34 height 21
click at [278, 228] on li "Link within email body" at bounding box center [319, 223] width 157 height 25
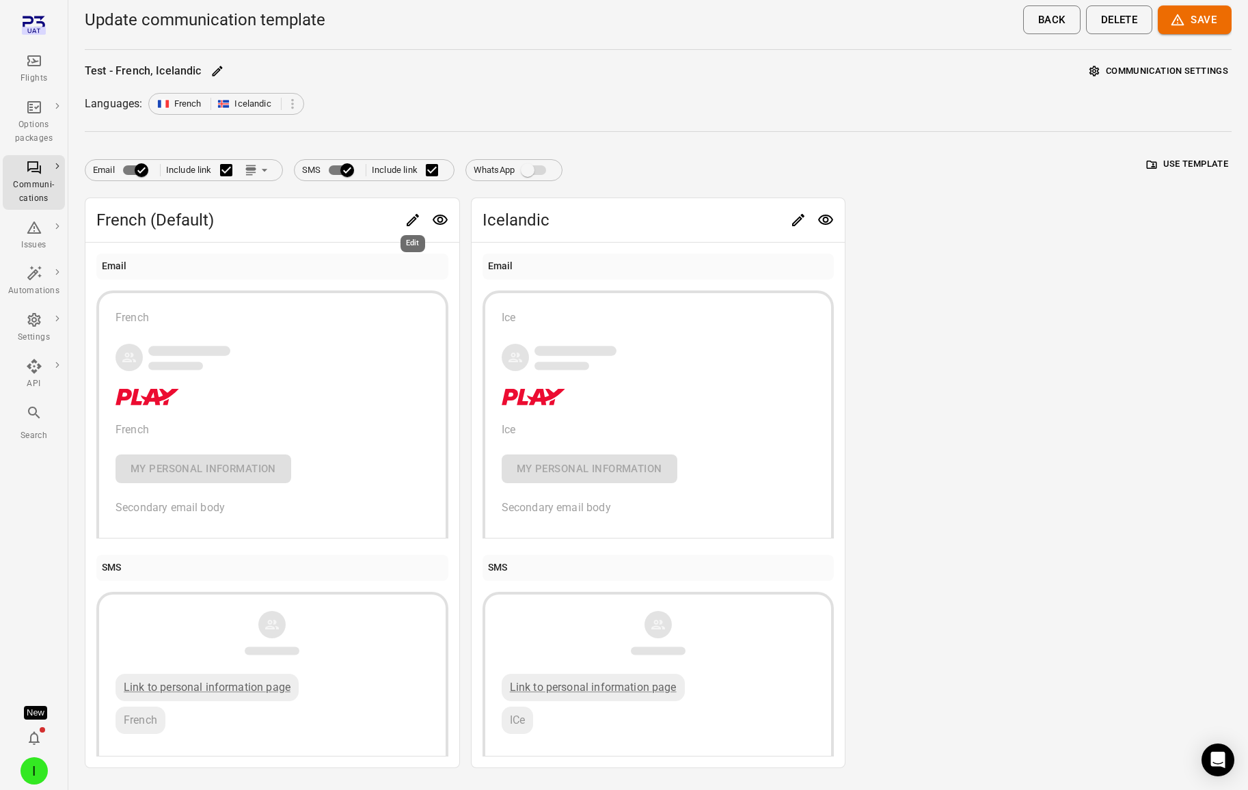
click at [410, 226] on div "Edit" at bounding box center [412, 240] width 27 height 28
click at [410, 217] on icon "Edit" at bounding box center [413, 220] width 16 height 16
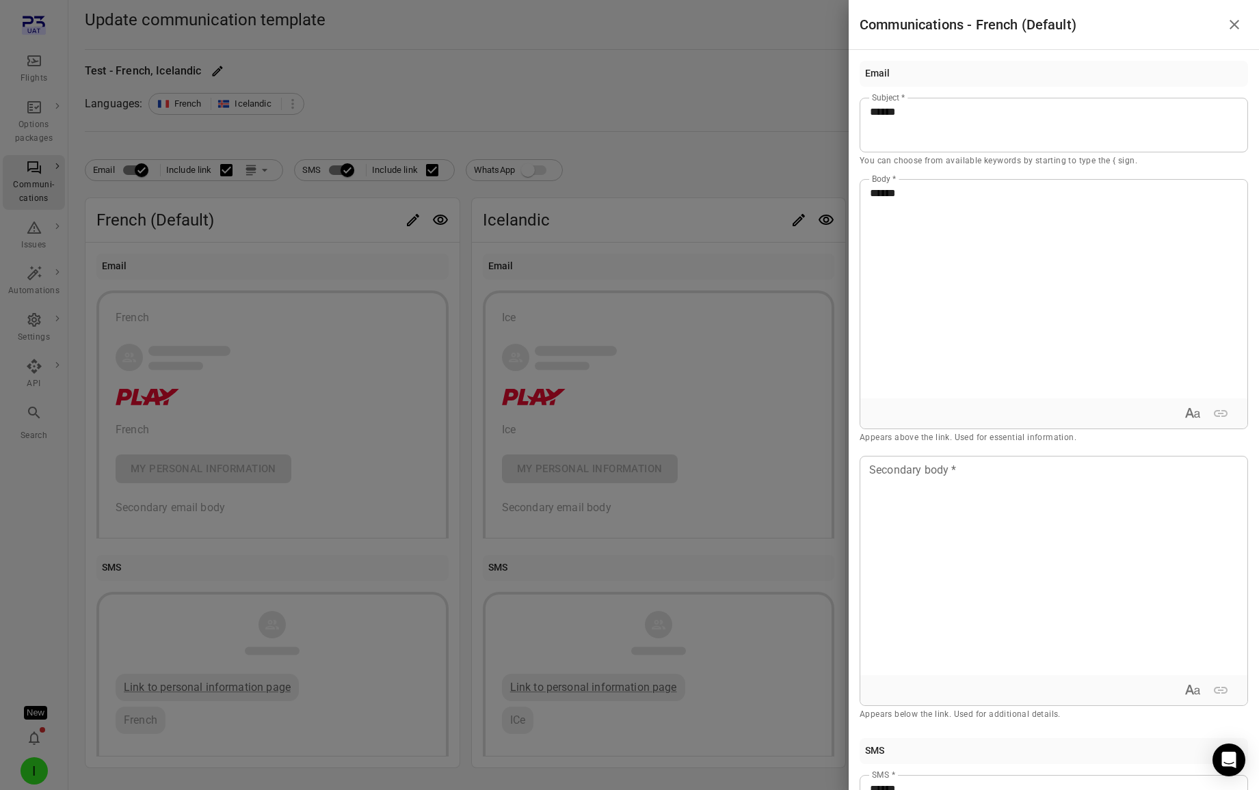
click at [772, 144] on div at bounding box center [629, 395] width 1259 height 790
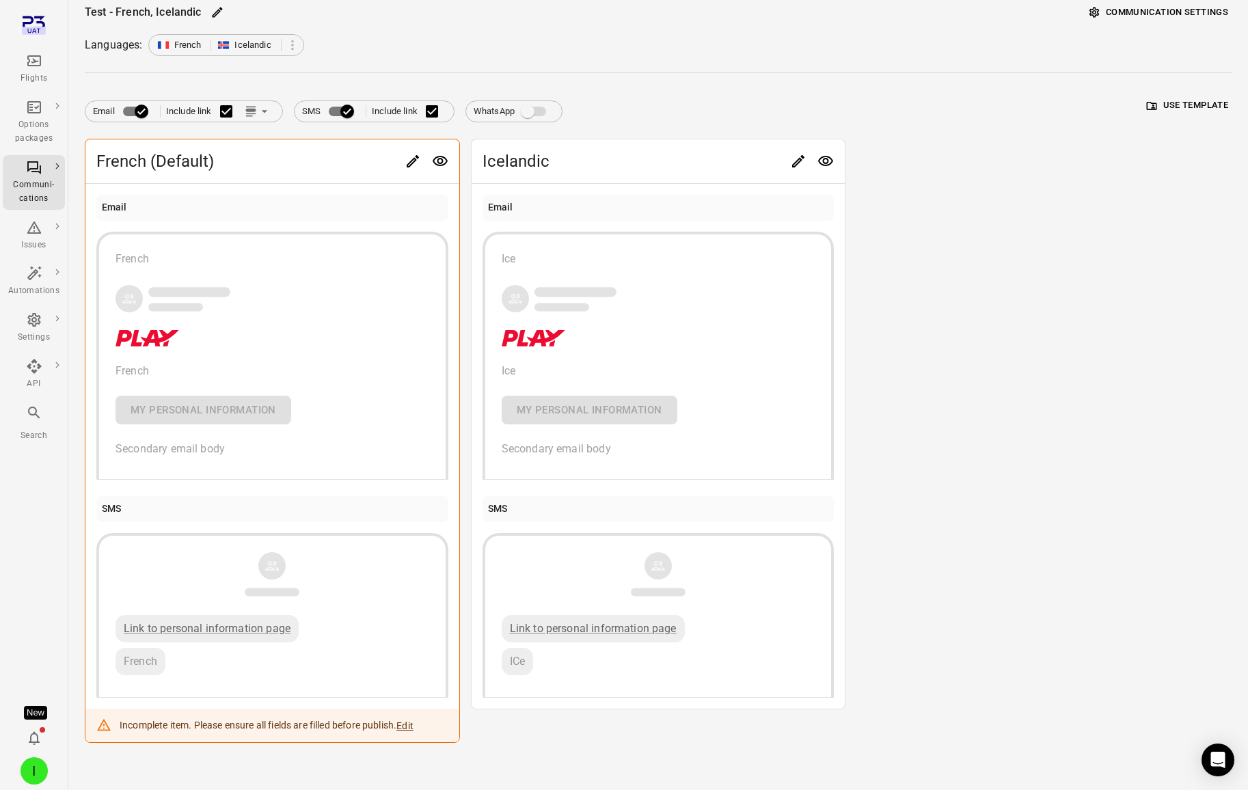
scroll to position [66, 0]
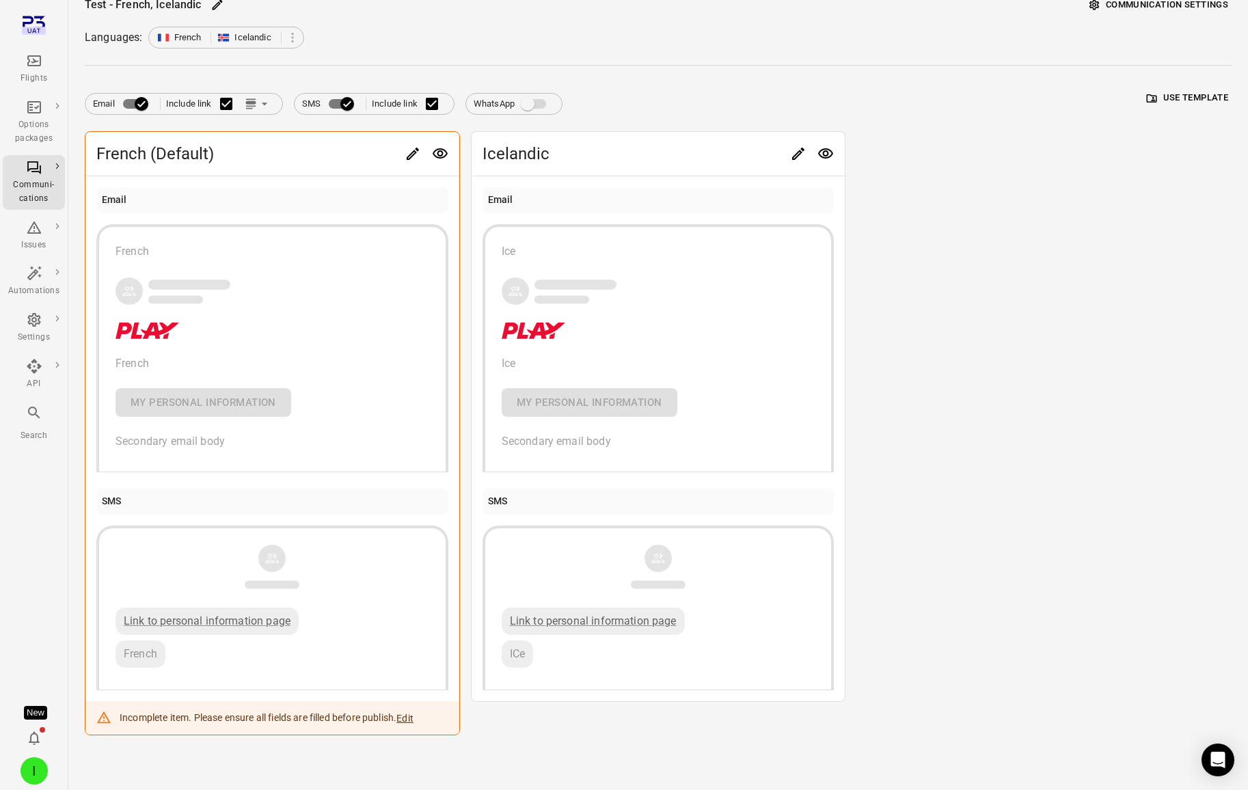
click at [420, 153] on icon "Edit" at bounding box center [413, 154] width 16 height 16
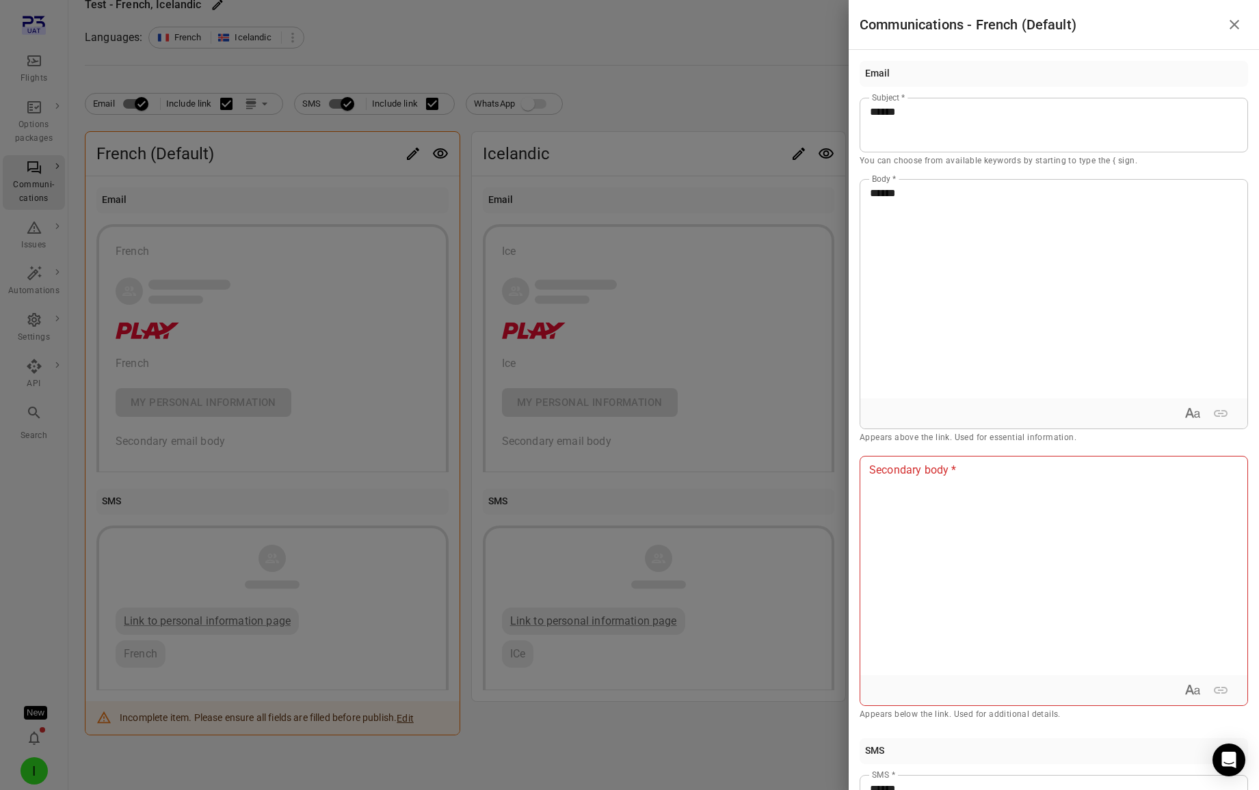
click at [747, 179] on div at bounding box center [629, 395] width 1259 height 790
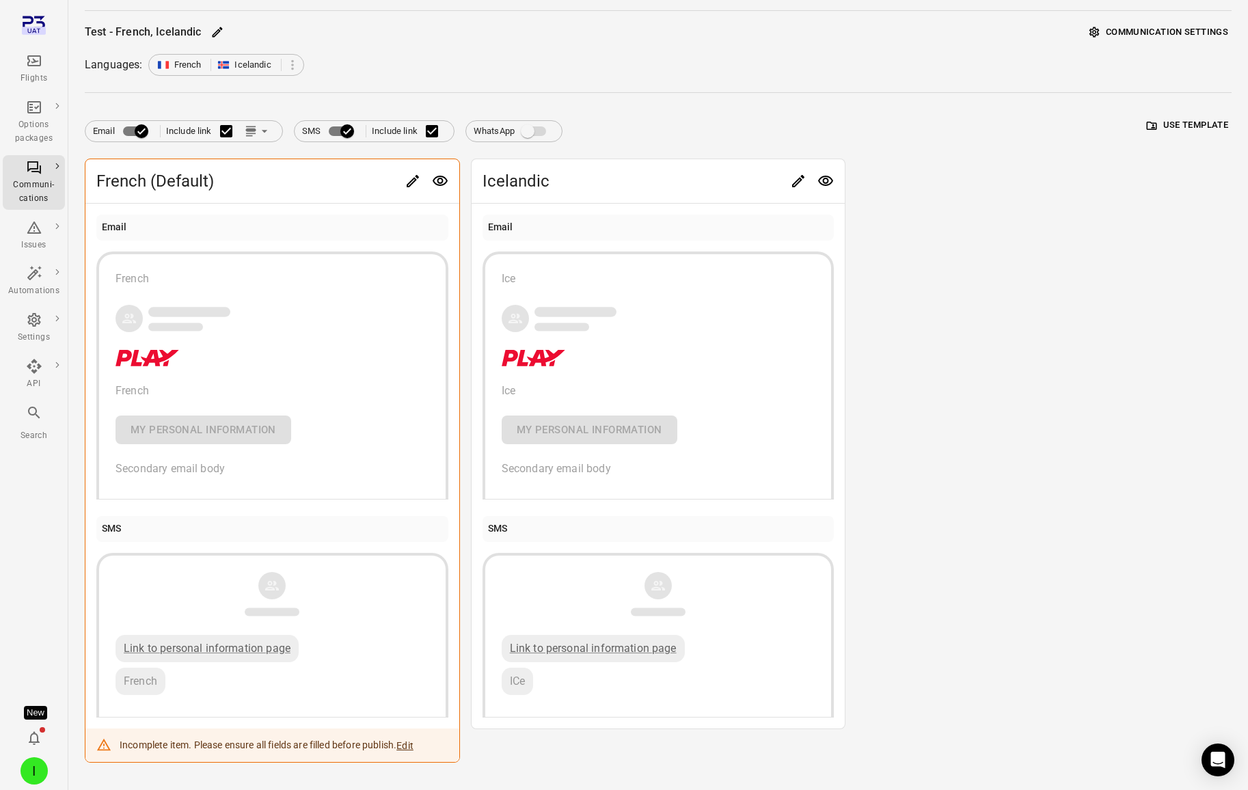
scroll to position [0, 0]
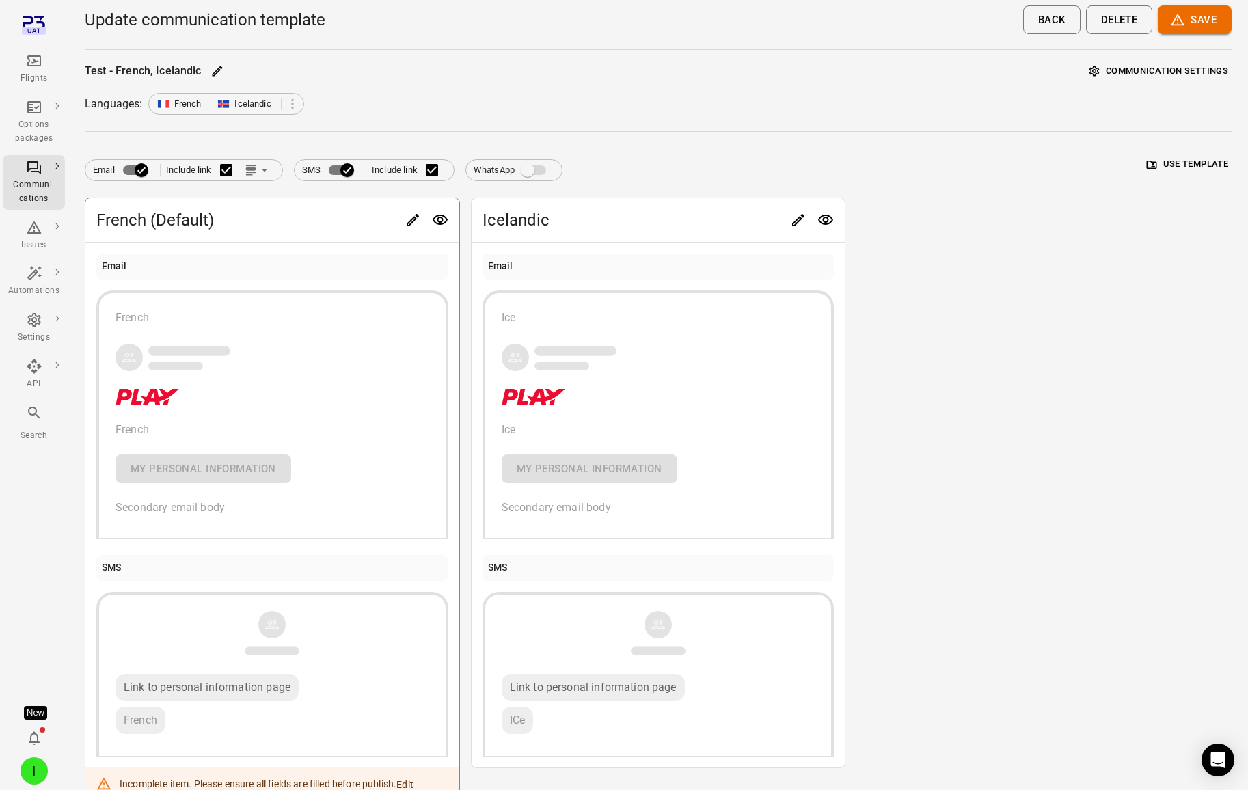
click at [1189, 28] on button "Save" at bounding box center [1195, 19] width 74 height 29
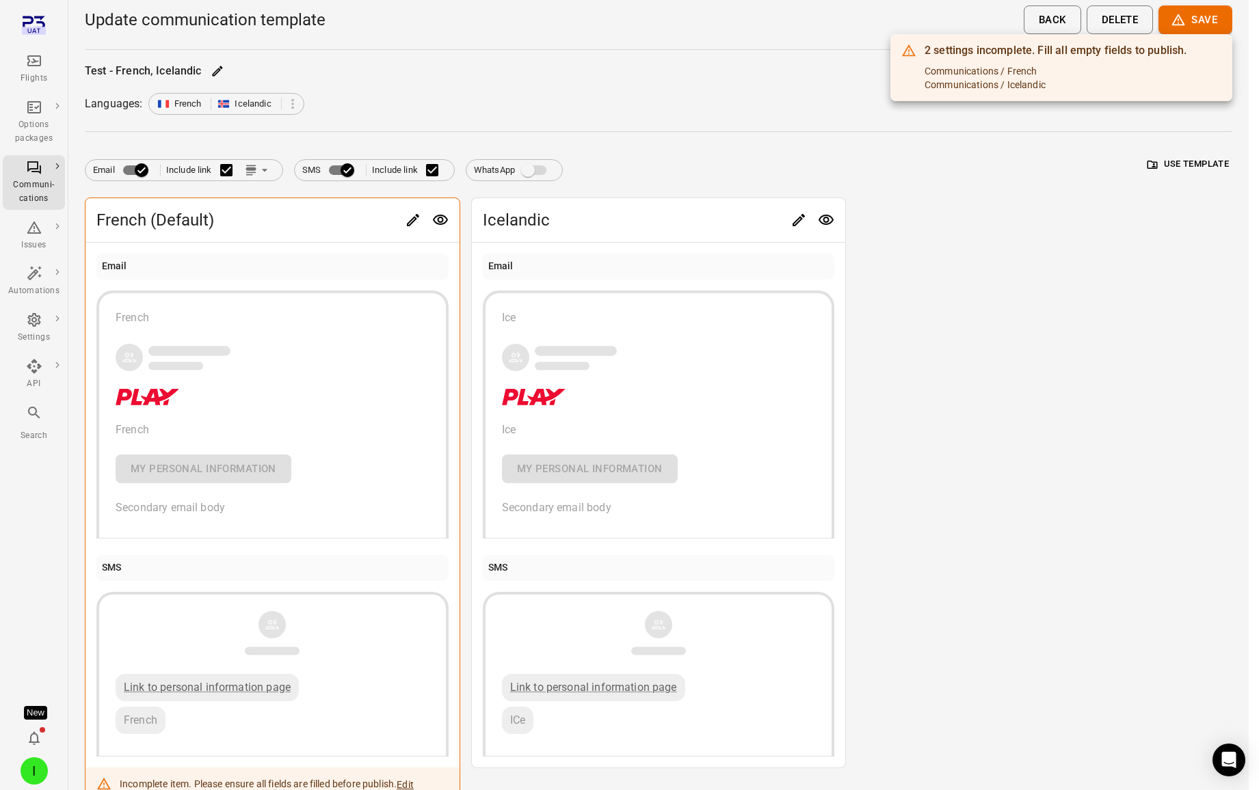
click at [920, 406] on div at bounding box center [629, 395] width 1259 height 790
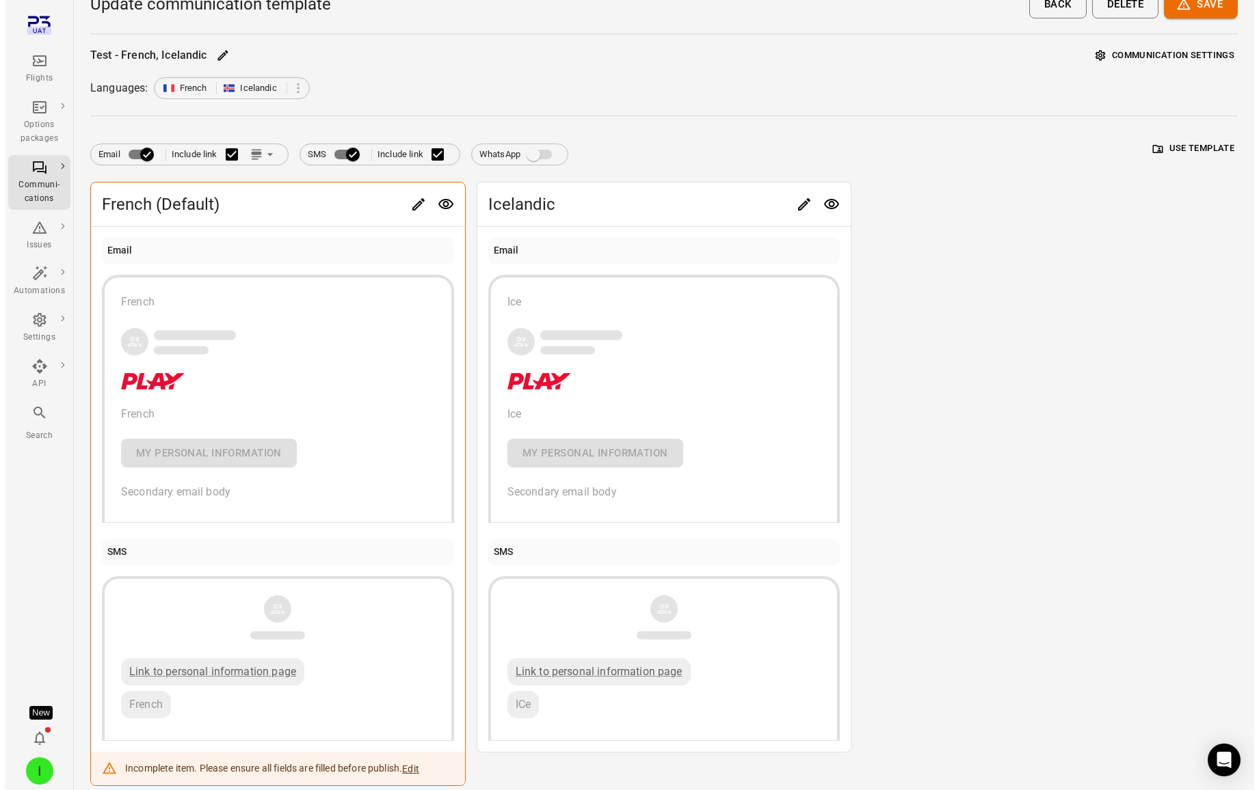
scroll to position [41, 0]
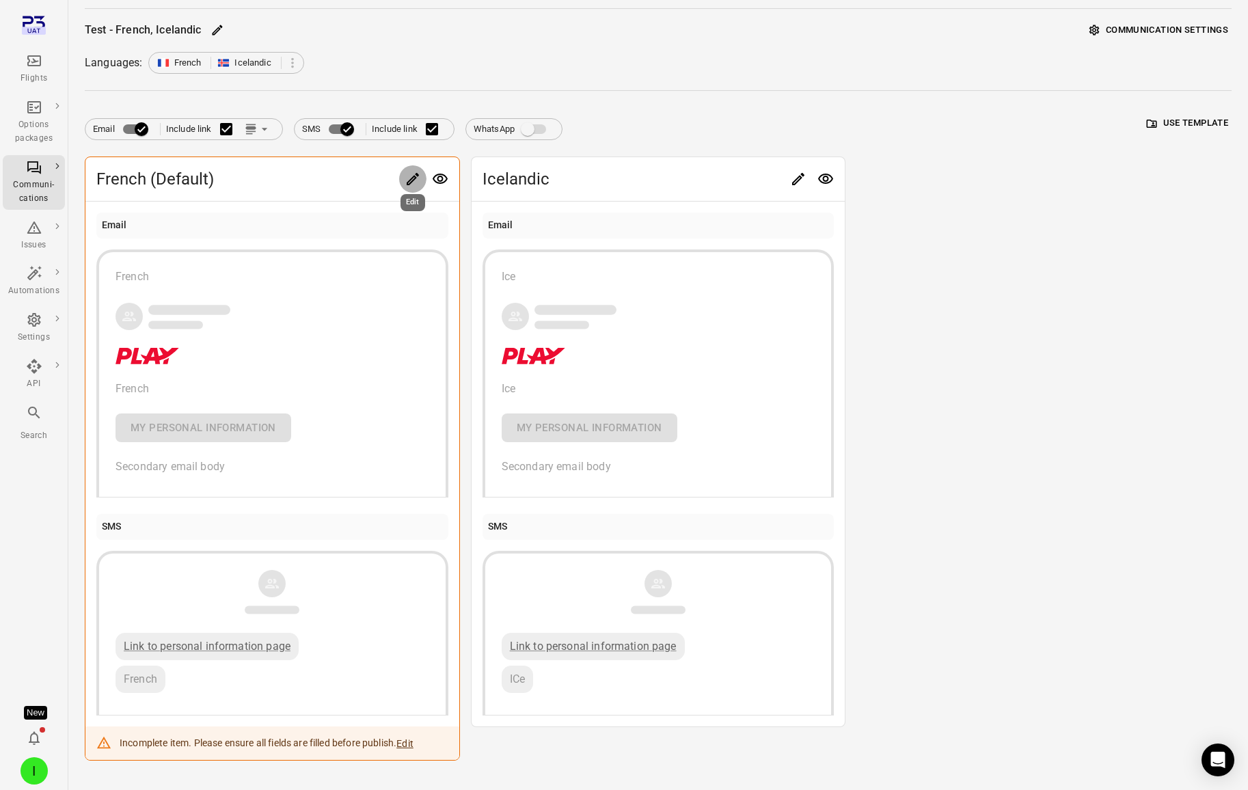
click at [410, 176] on icon "Edit" at bounding box center [413, 179] width 16 height 16
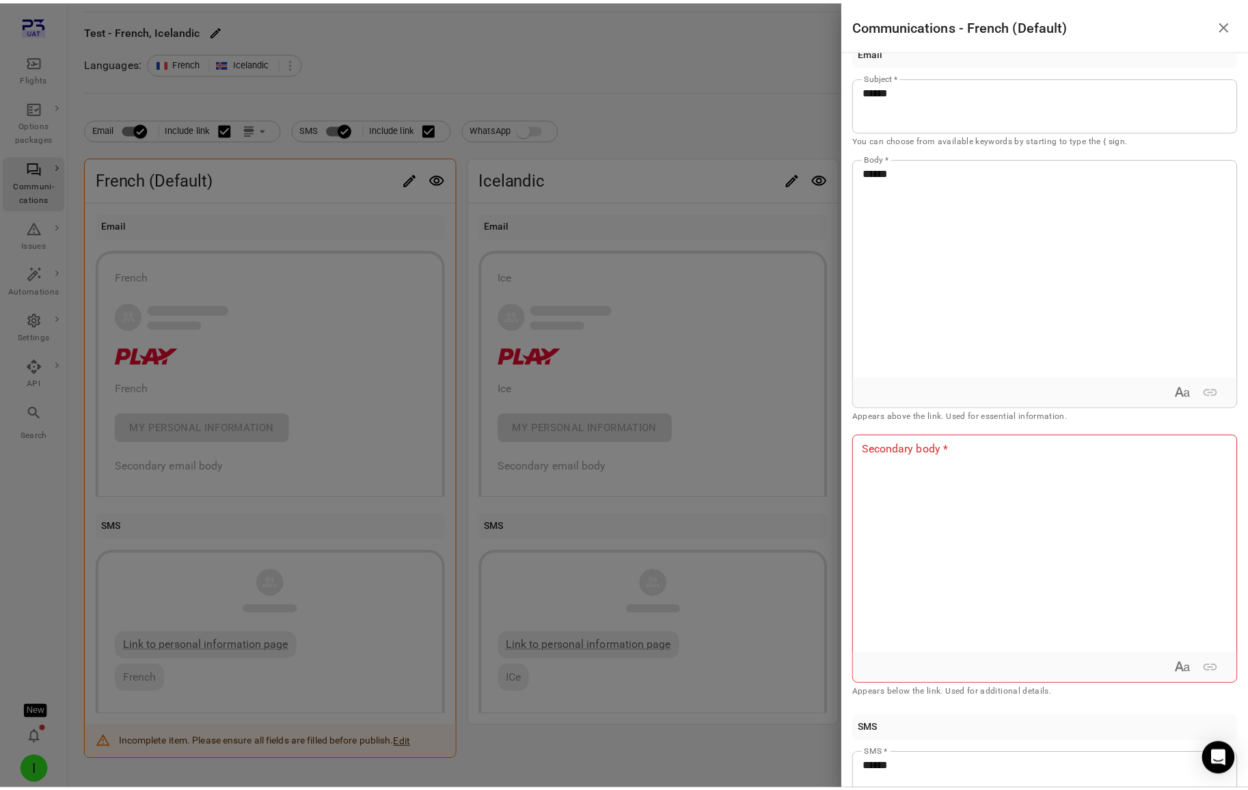
scroll to position [49, 0]
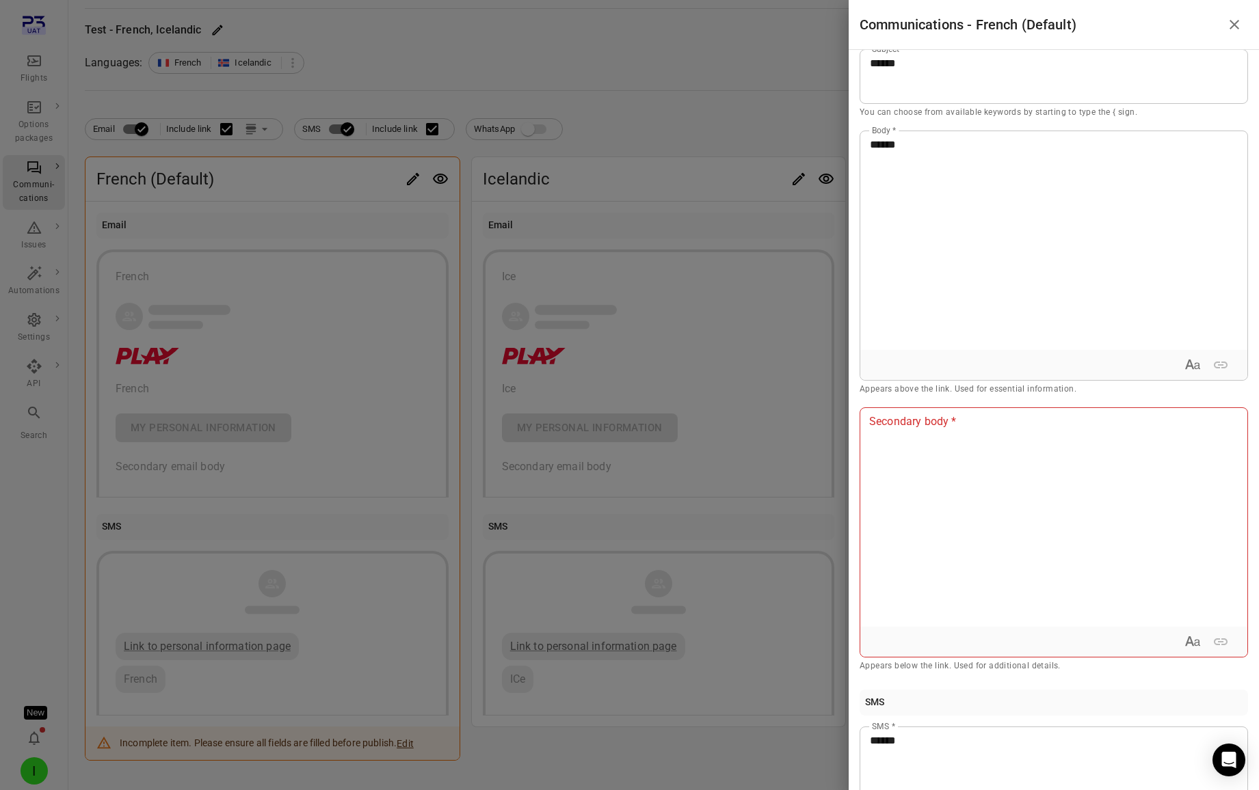
click at [64, 53] on div at bounding box center [629, 395] width 1259 height 790
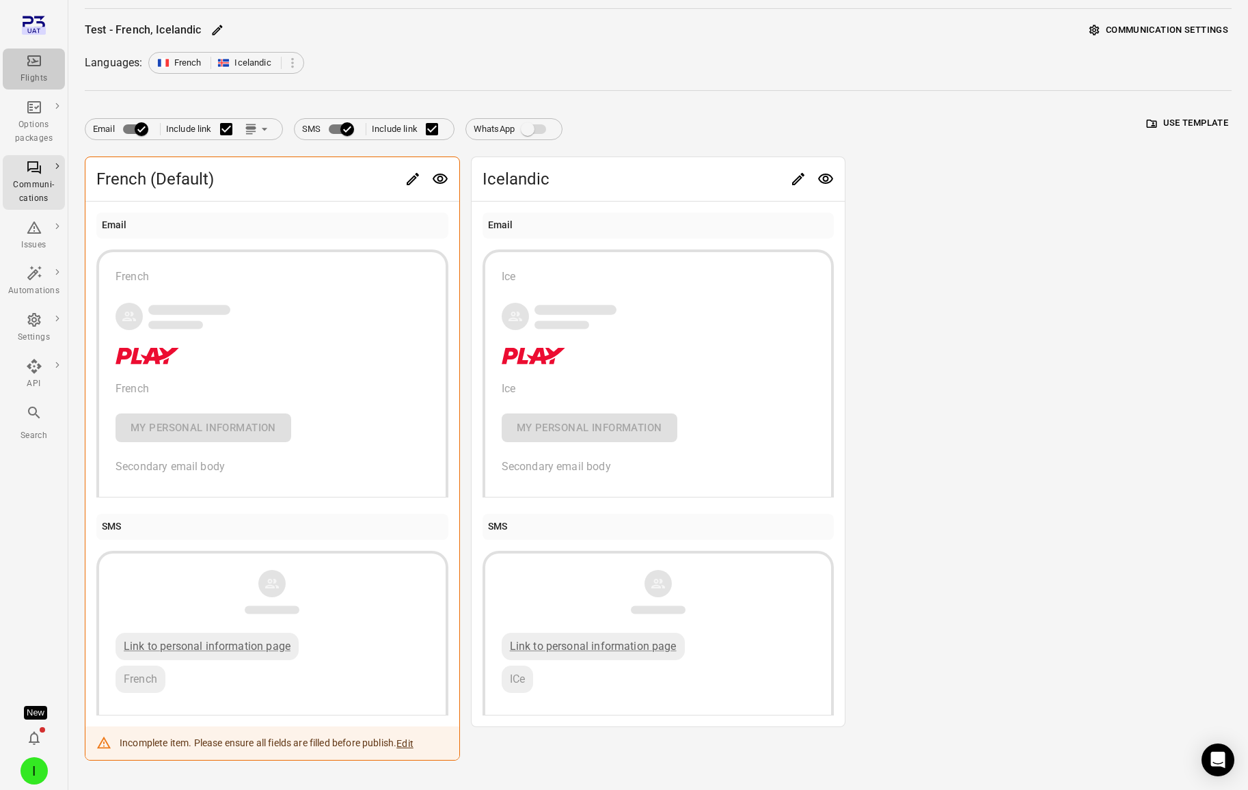
click at [21, 69] on div "Flights" at bounding box center [33, 69] width 51 height 33
